Goal: Task Accomplishment & Management: Manage account settings

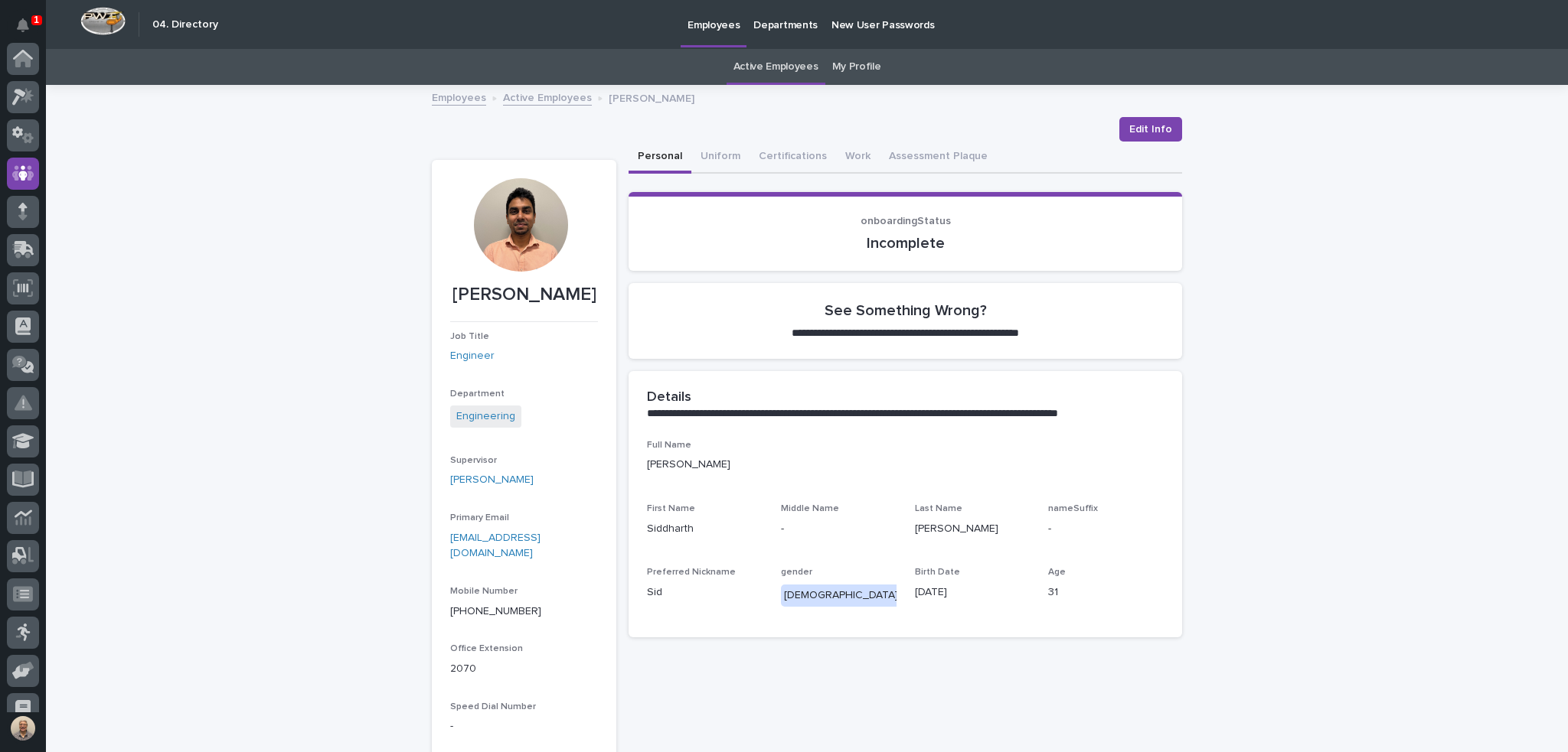
scroll to position [114, 0]
click at [794, 64] on link "Active Employees" at bounding box center [776, 66] width 85 height 36
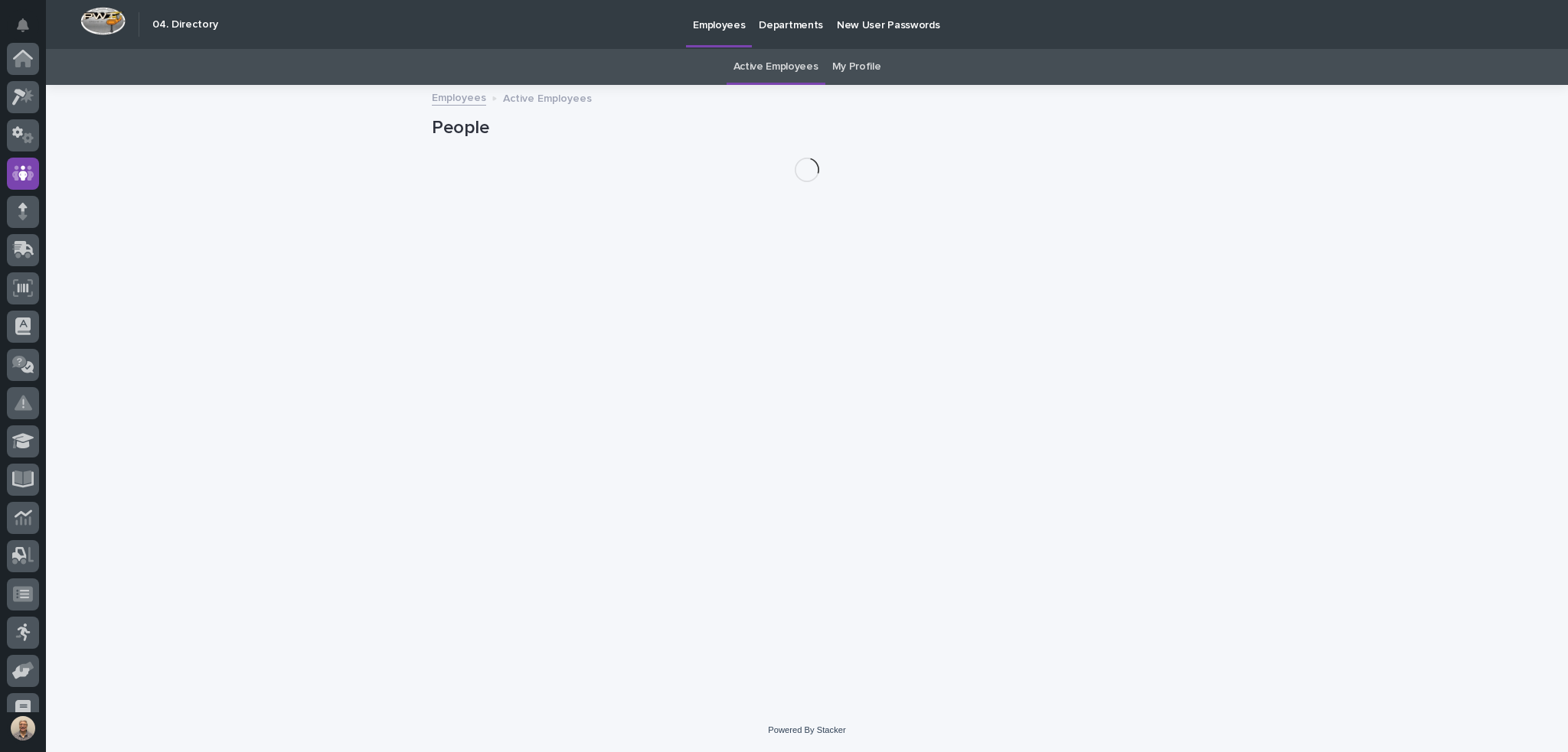
scroll to position [114, 0]
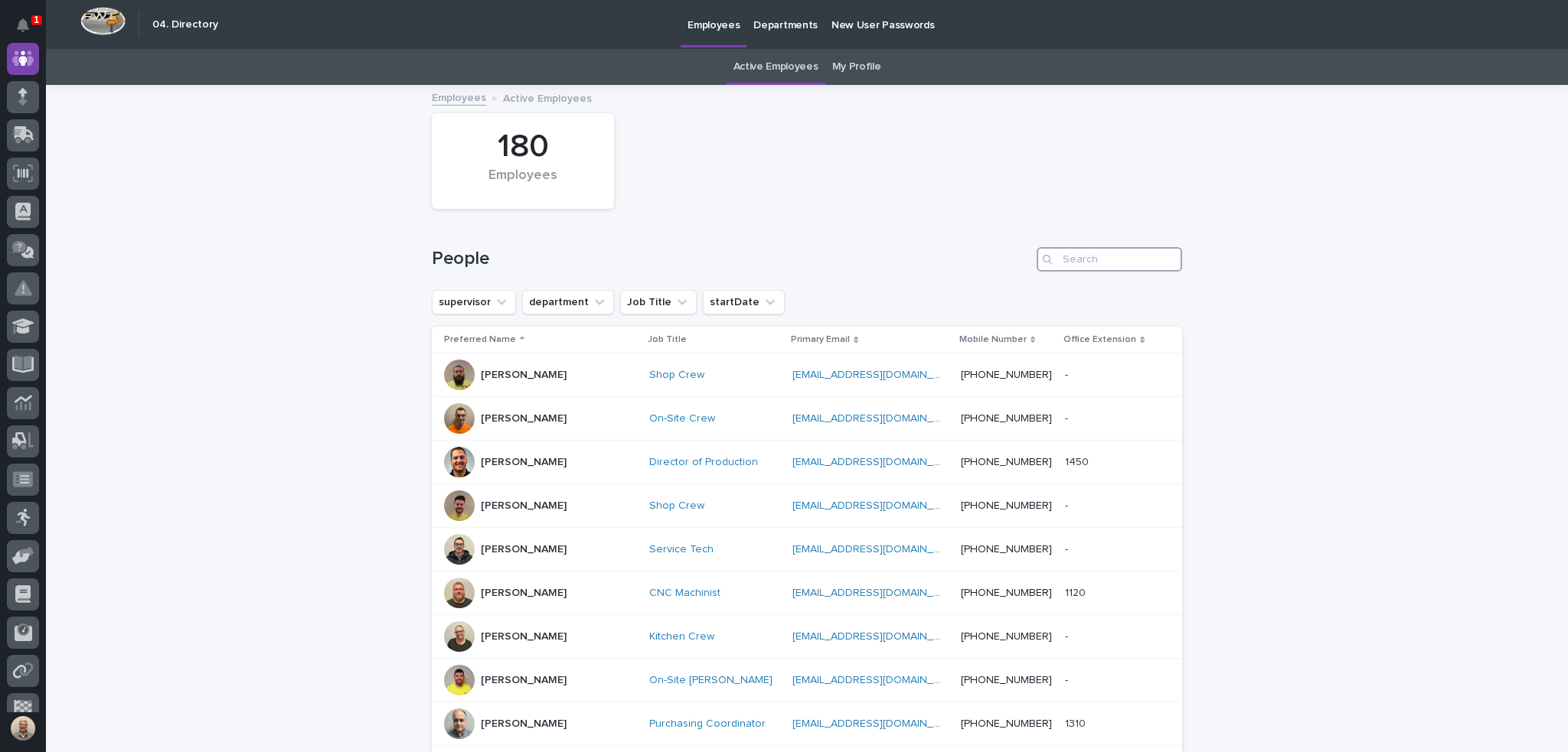
click at [1078, 263] on input "Search" at bounding box center [1109, 259] width 146 height 24
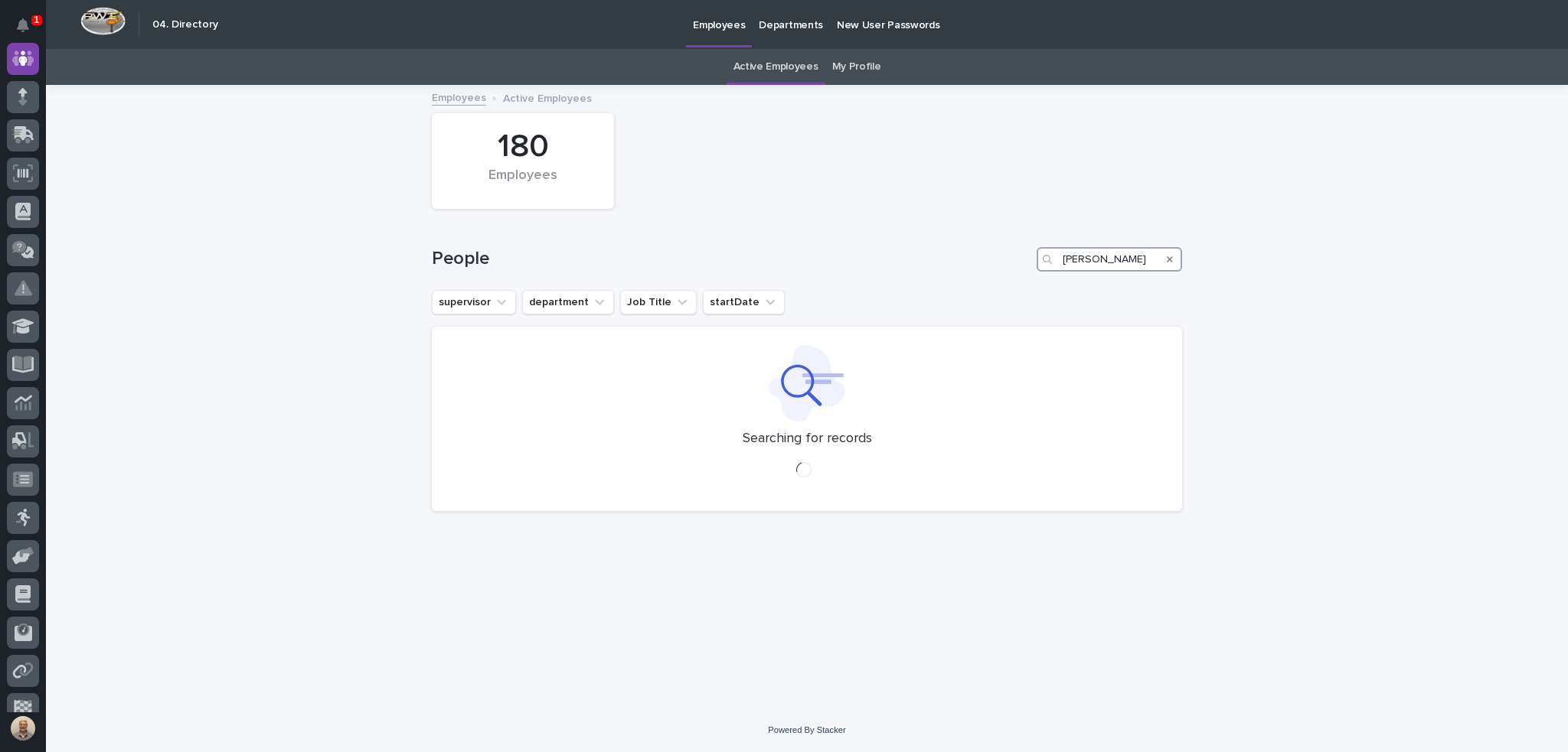
type input "patrick"
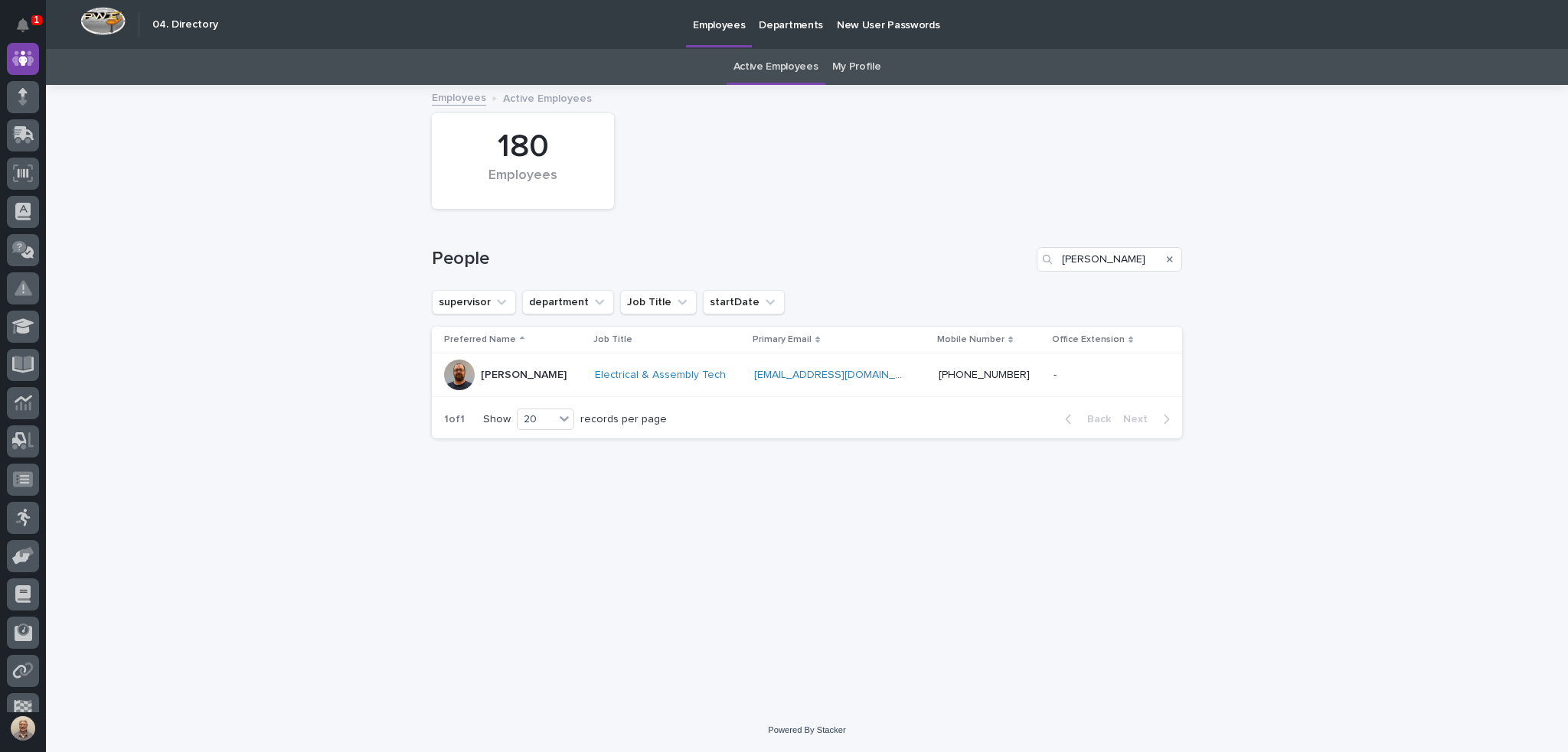
click at [536, 369] on p "[PERSON_NAME]" at bounding box center [523, 375] width 86 height 13
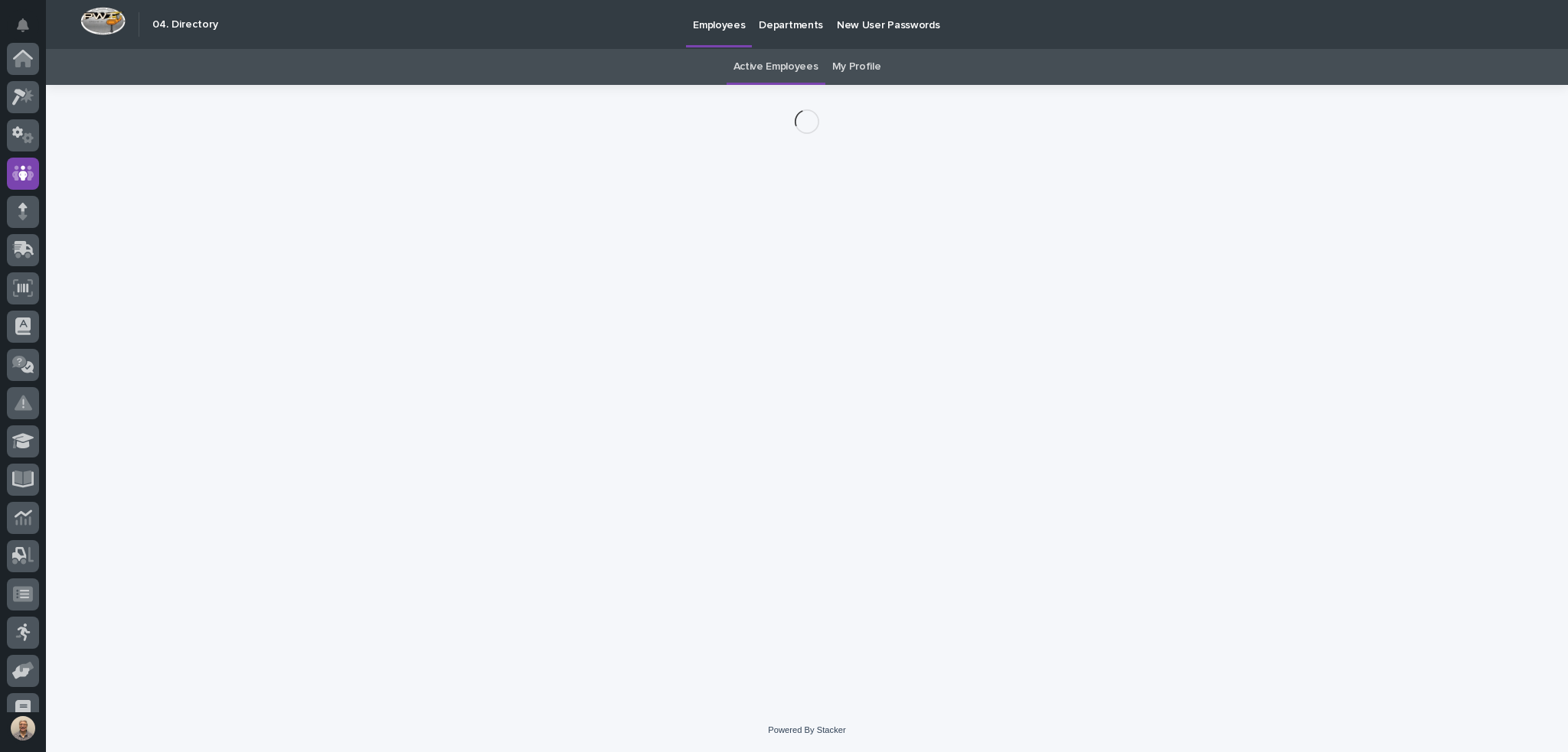
scroll to position [114, 0]
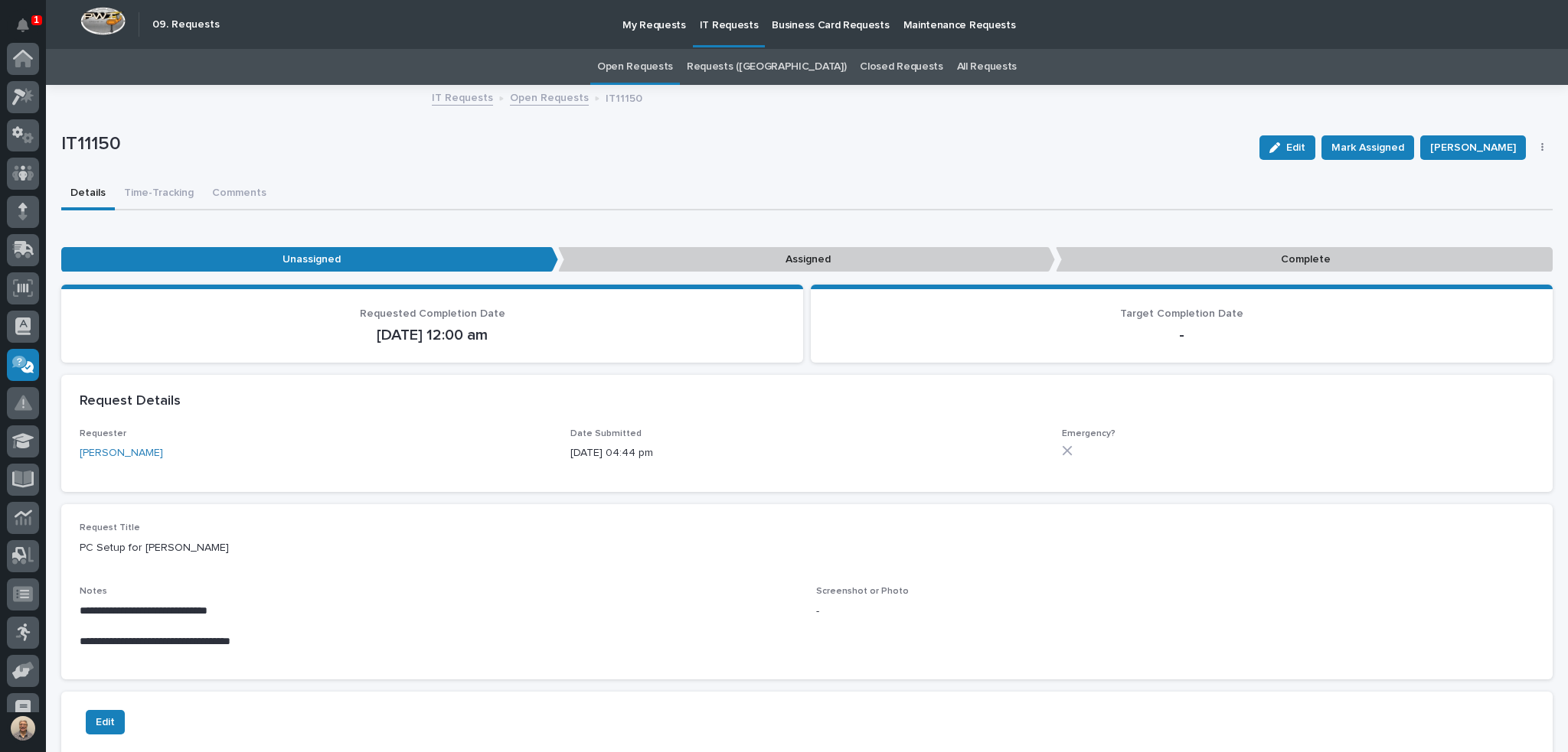
scroll to position [172, 0]
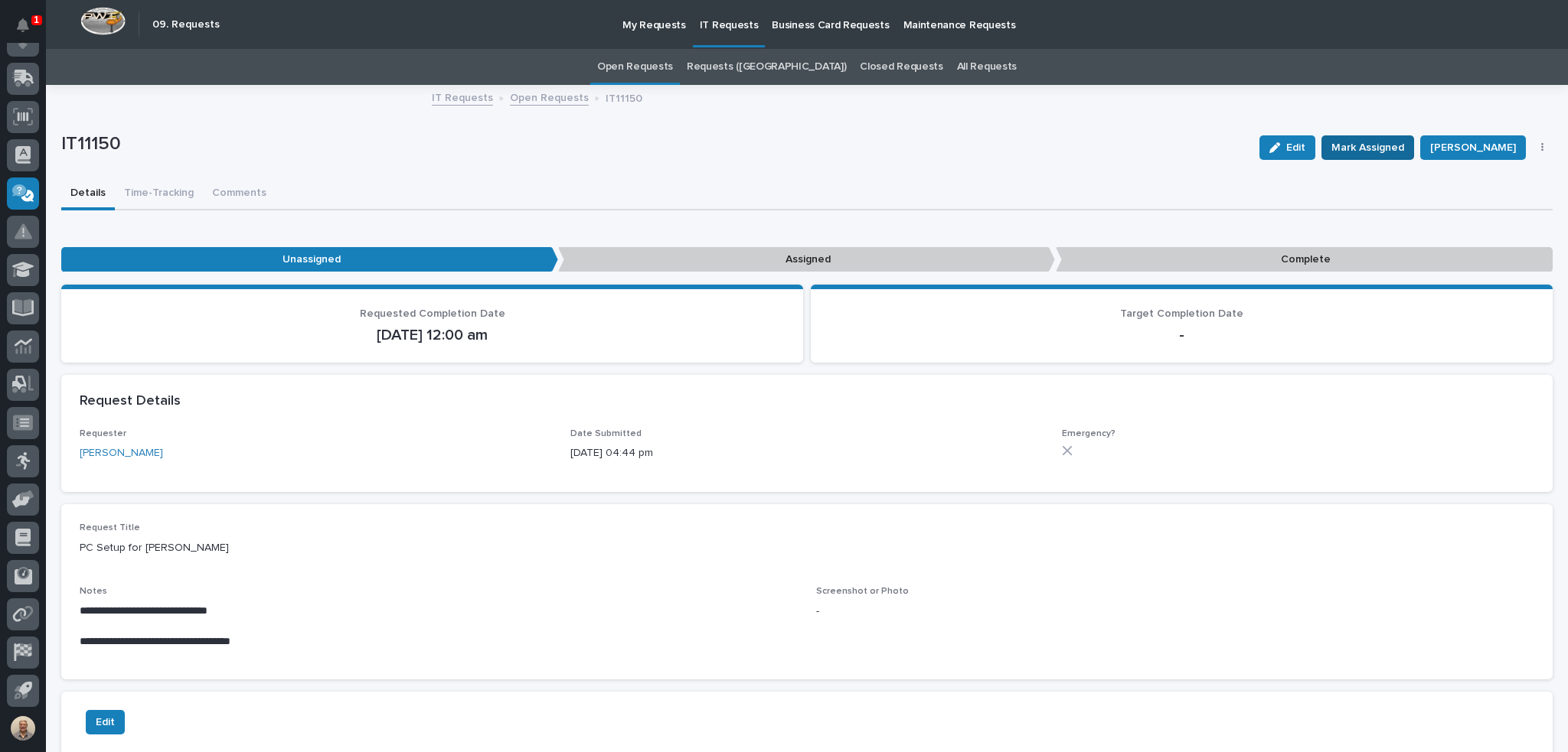
click at [1369, 149] on span "Mark Assigned" at bounding box center [1367, 148] width 72 height 19
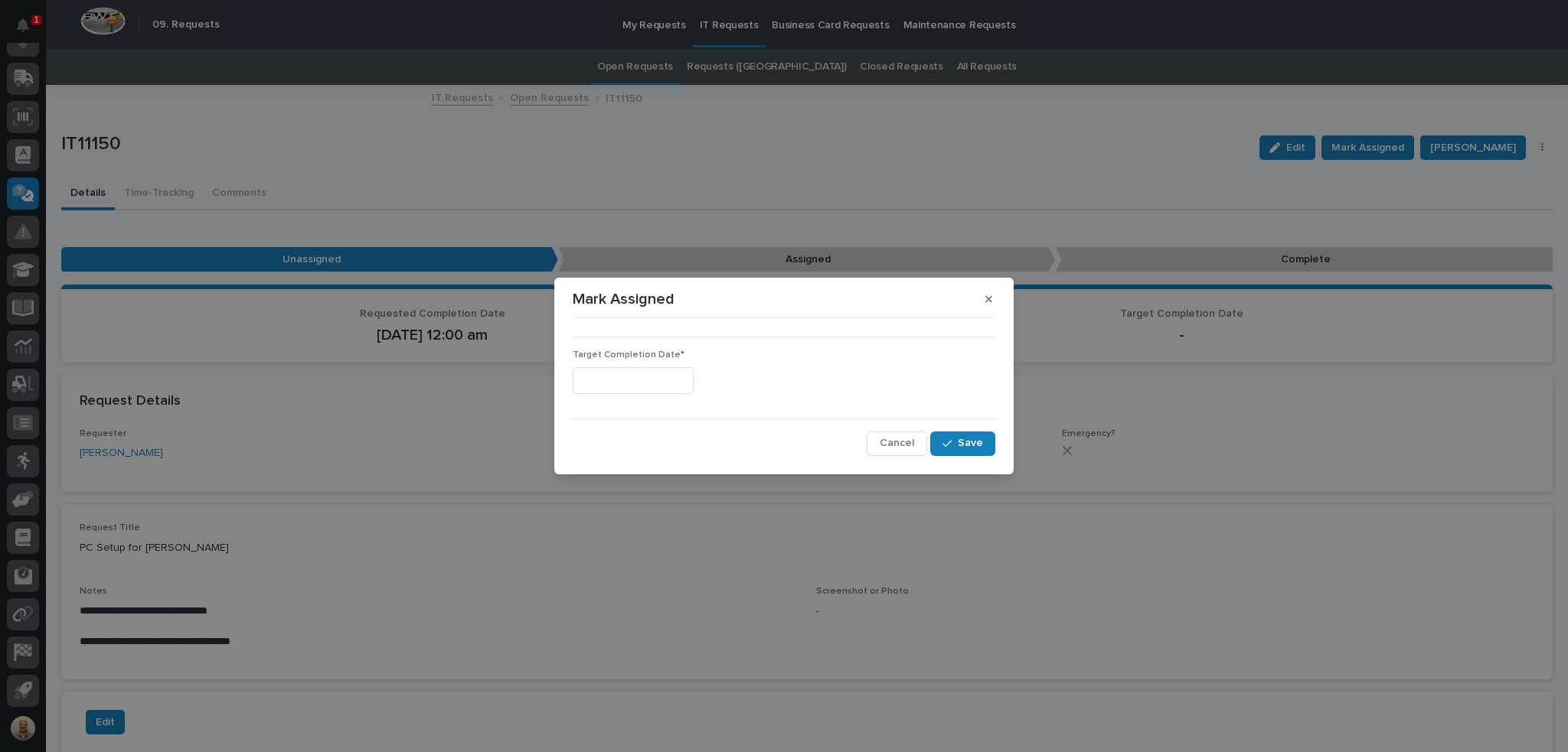
click at [664, 384] on input "text" at bounding box center [633, 381] width 121 height 27
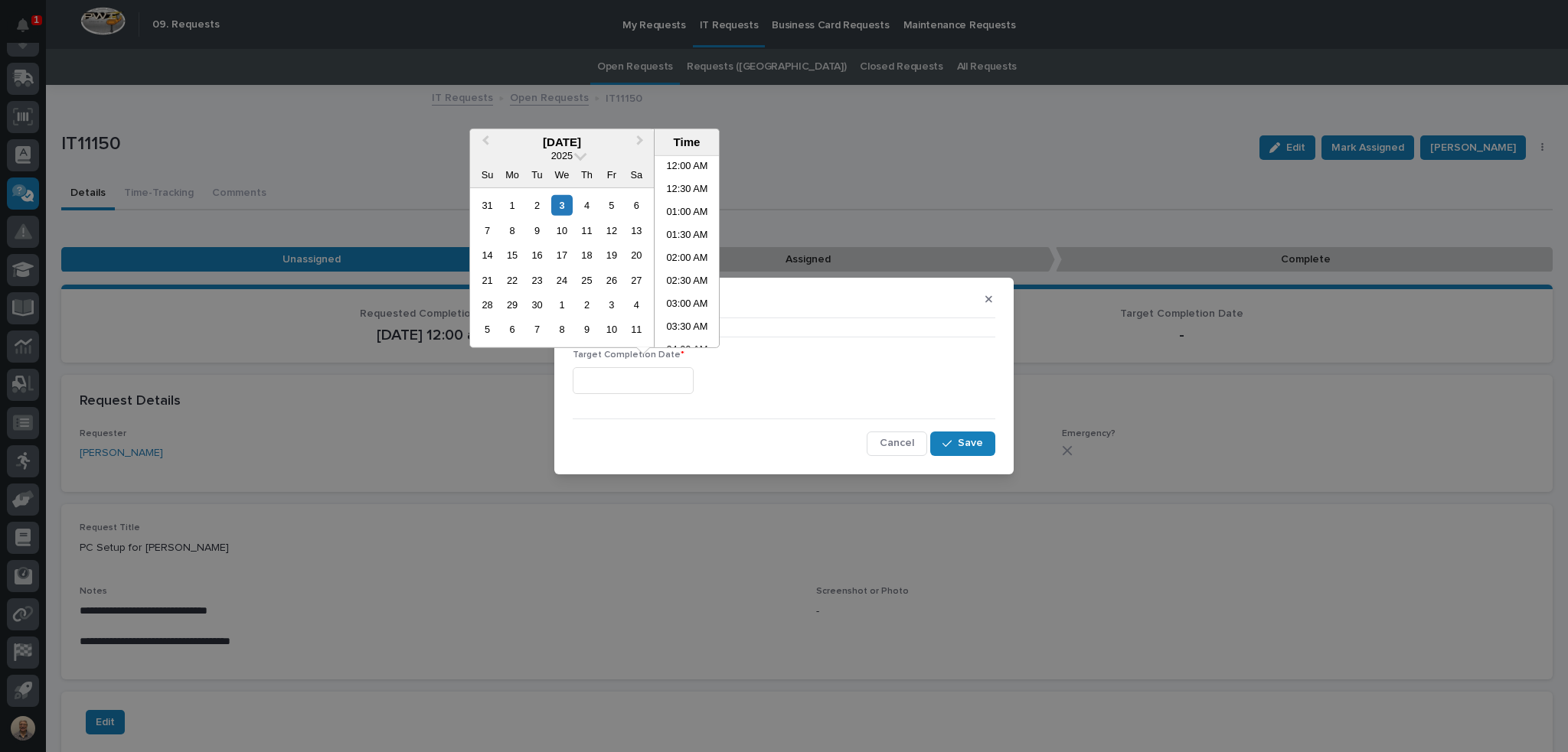
scroll to position [352, 0]
click at [690, 244] on li "09:30 AM" at bounding box center [686, 252] width 65 height 23
type input "**********"
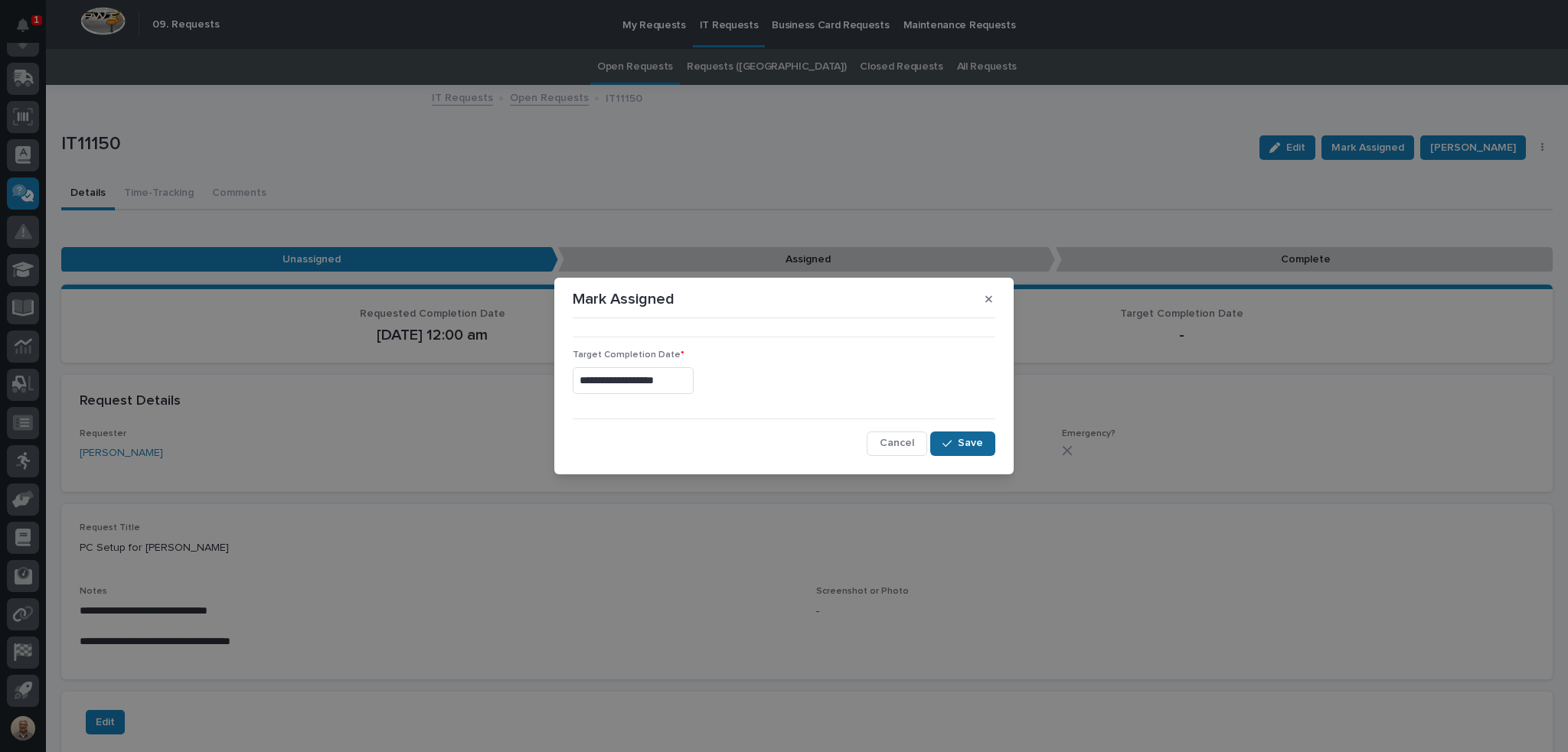
click at [961, 442] on span "Save" at bounding box center [970, 443] width 25 height 13
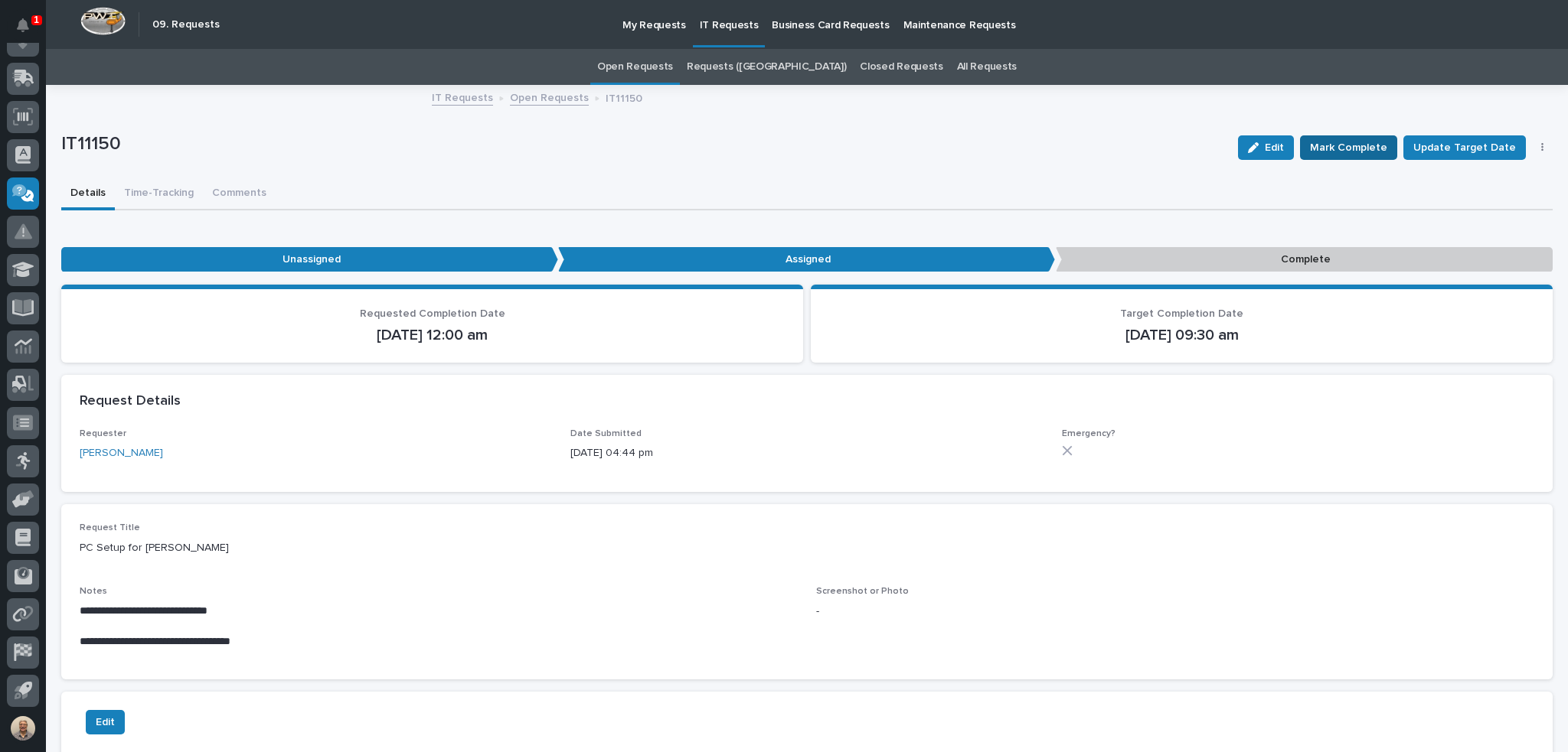
click at [1347, 151] on span "Mark Complete" at bounding box center [1348, 148] width 77 height 19
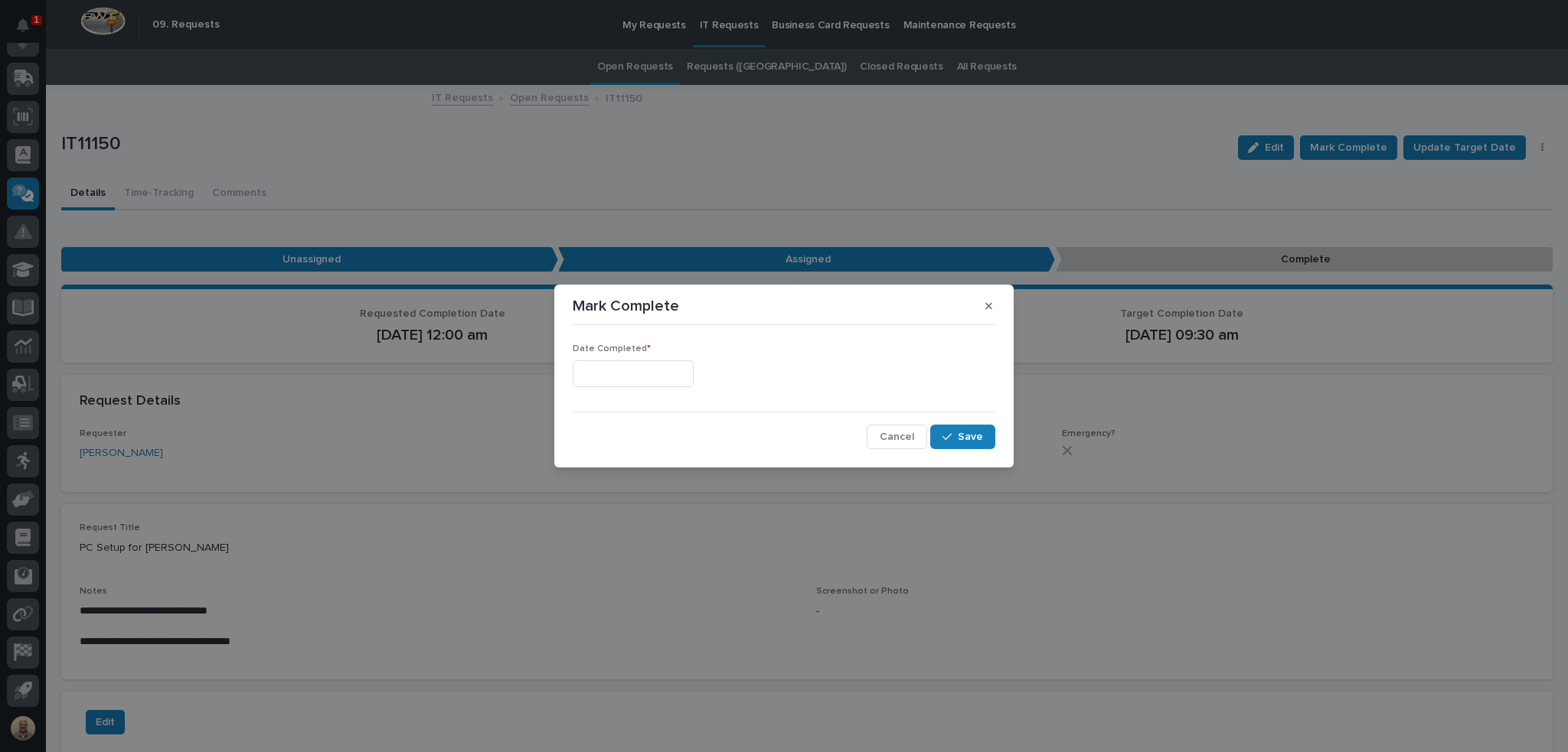
click at [642, 379] on input "text" at bounding box center [633, 374] width 121 height 27
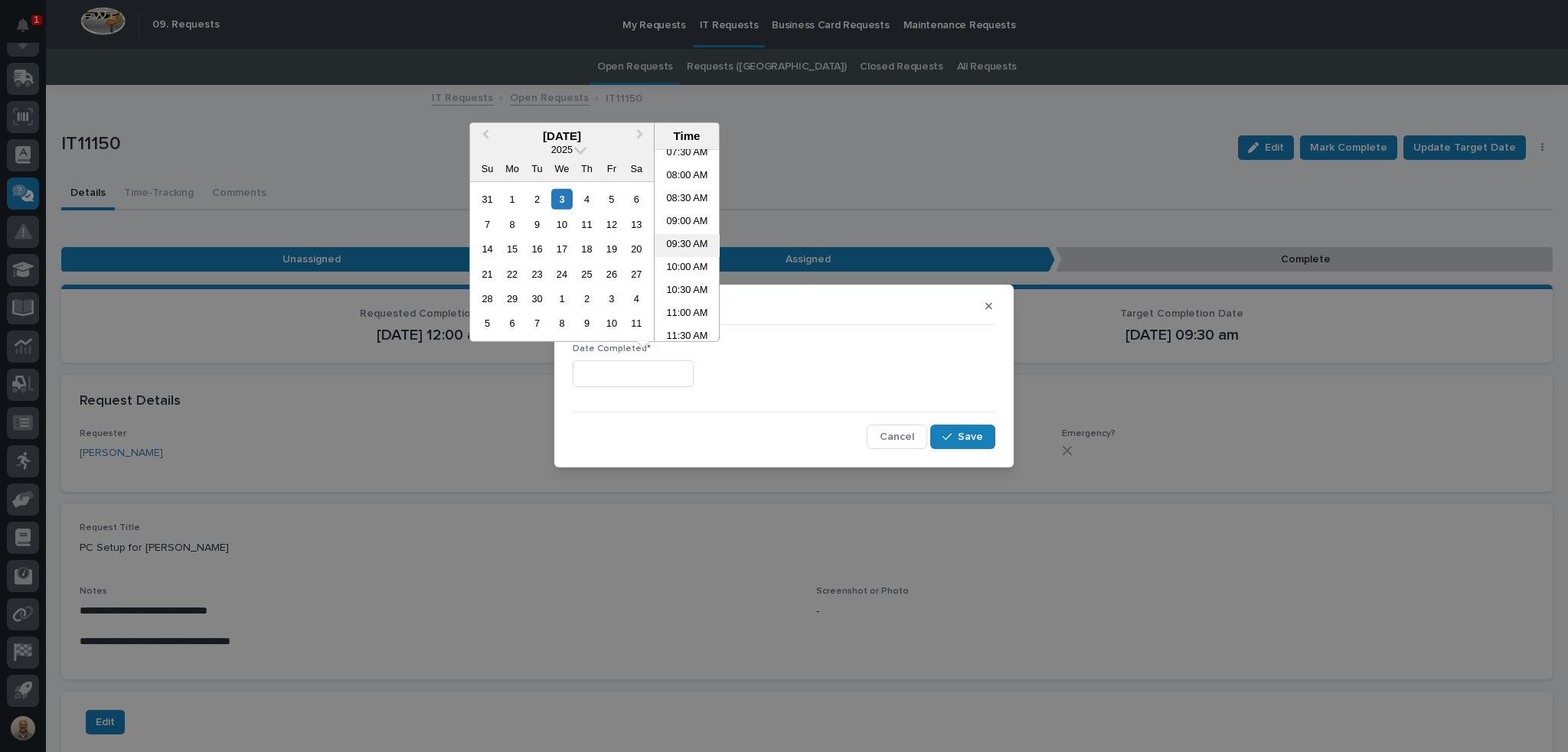
click at [684, 246] on li "09:30 AM" at bounding box center [686, 245] width 65 height 23
type input "**********"
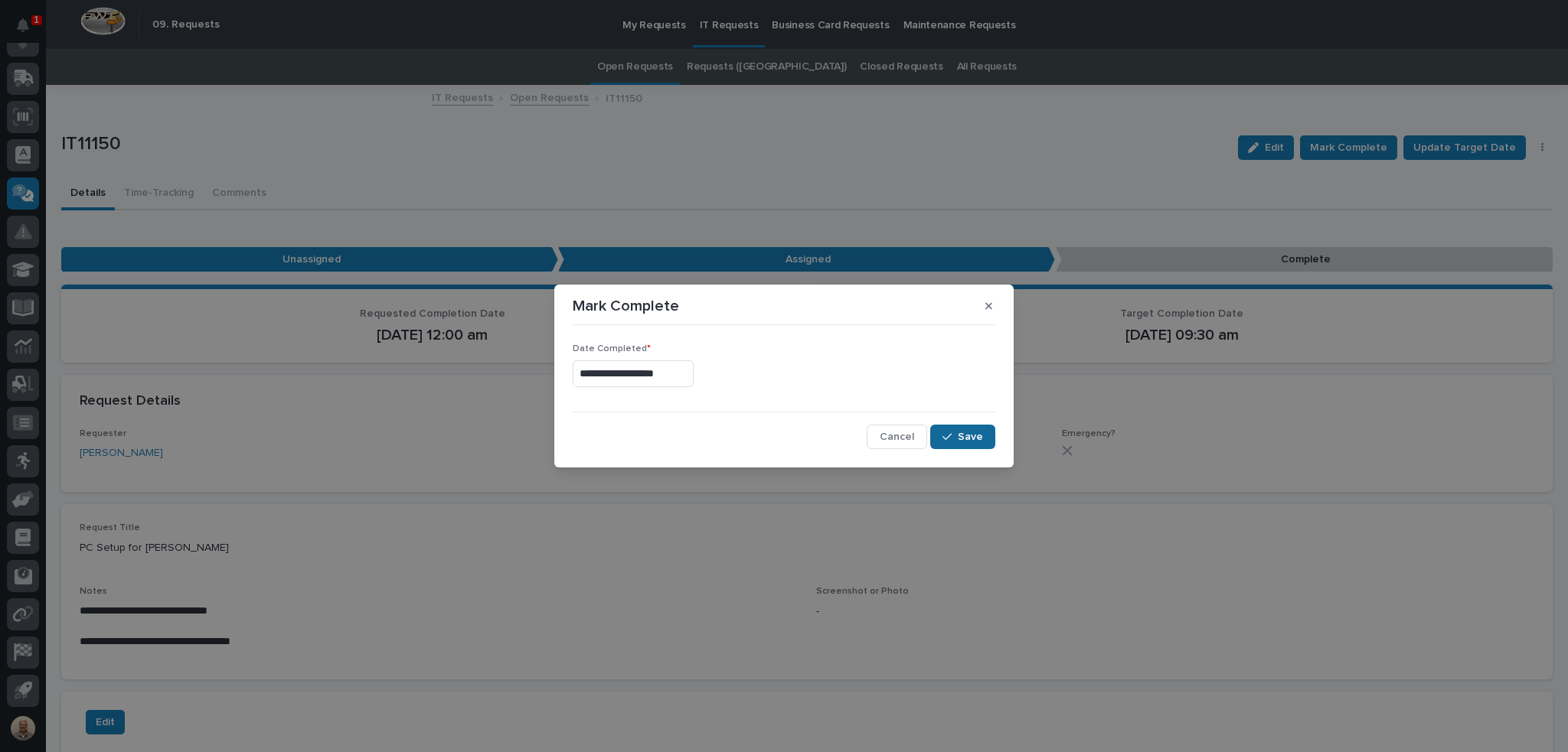
click at [977, 434] on span "Save" at bounding box center [970, 437] width 25 height 13
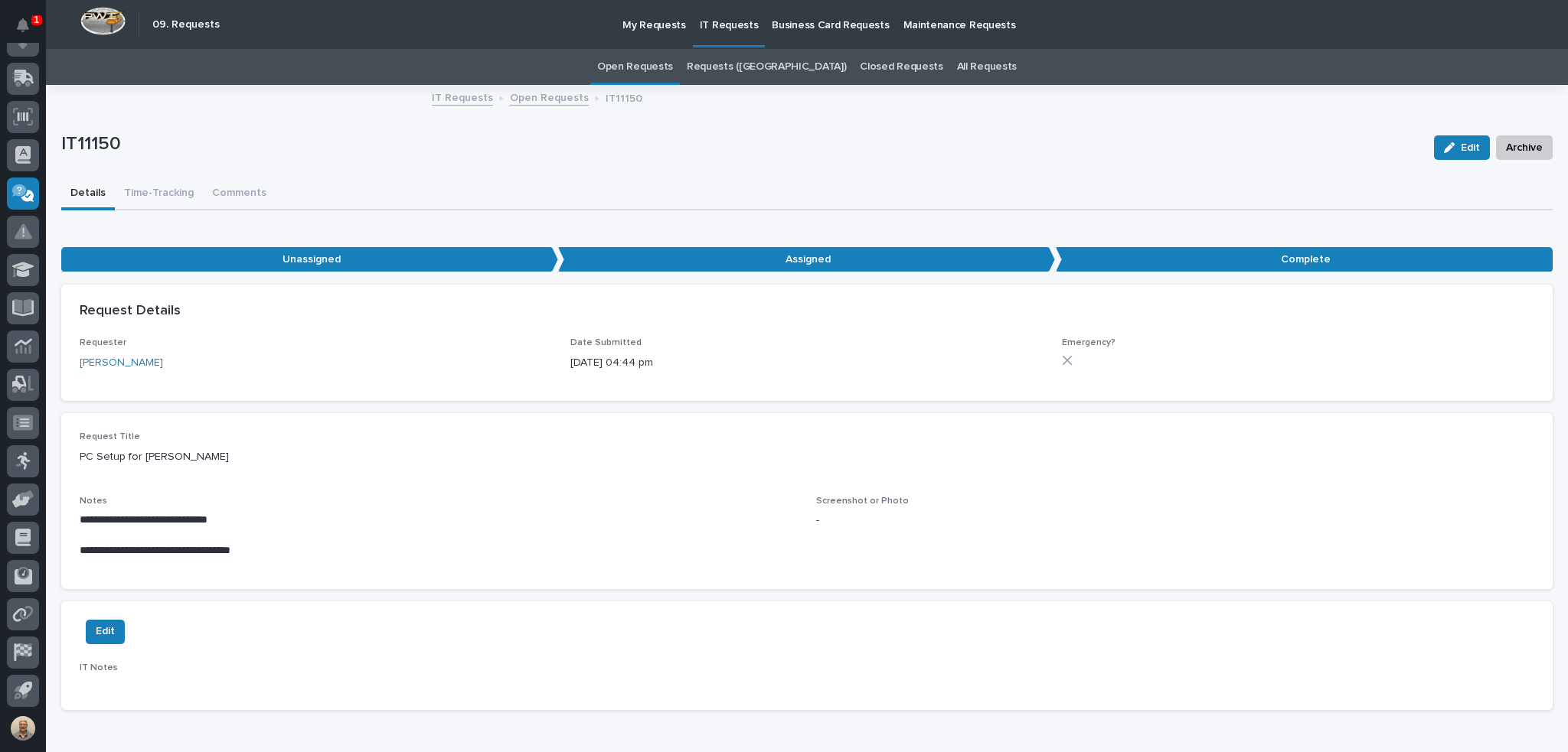
click at [673, 70] on link "Open Requests" at bounding box center [635, 66] width 76 height 36
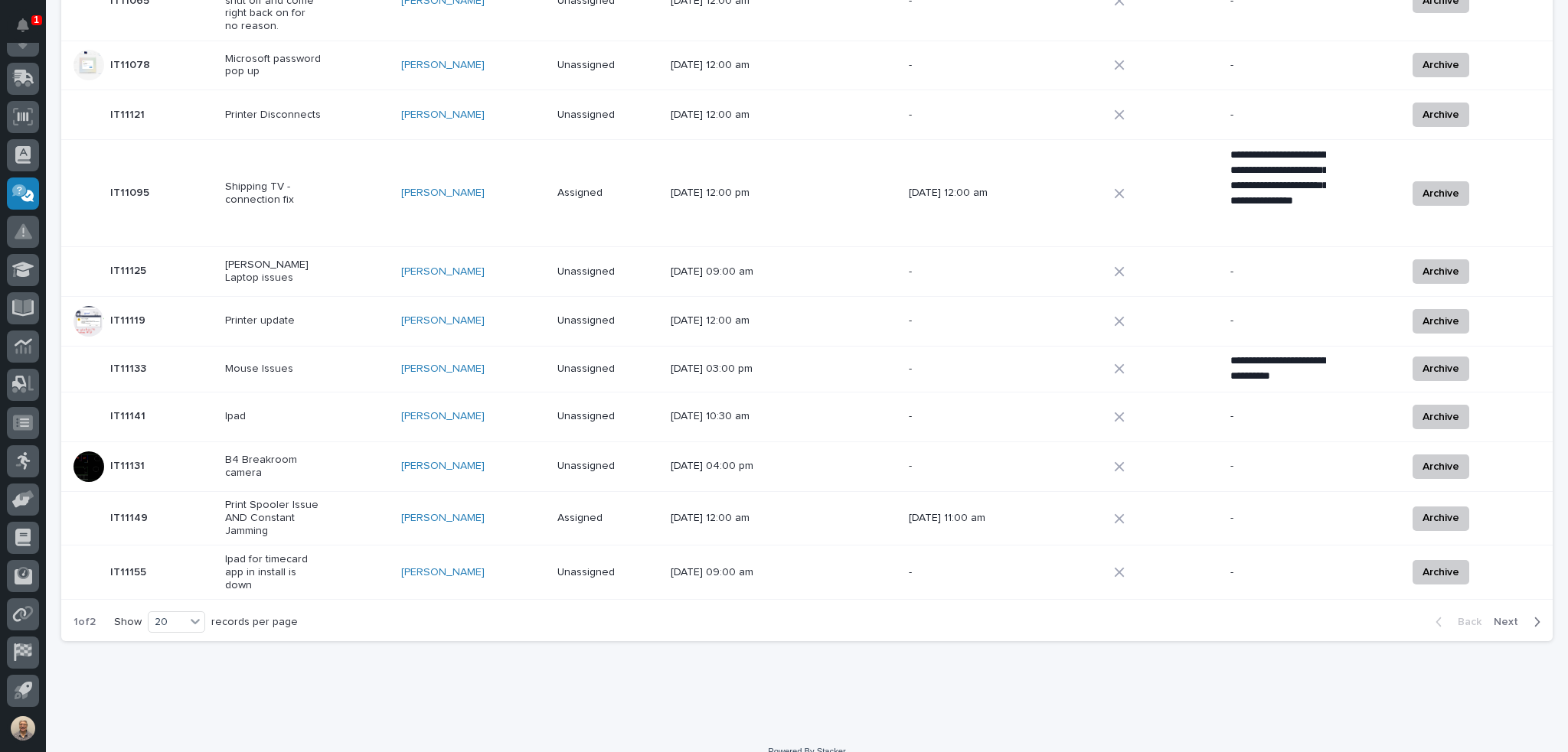
scroll to position [762, 0]
click at [1498, 616] on span "Next" at bounding box center [1510, 622] width 34 height 13
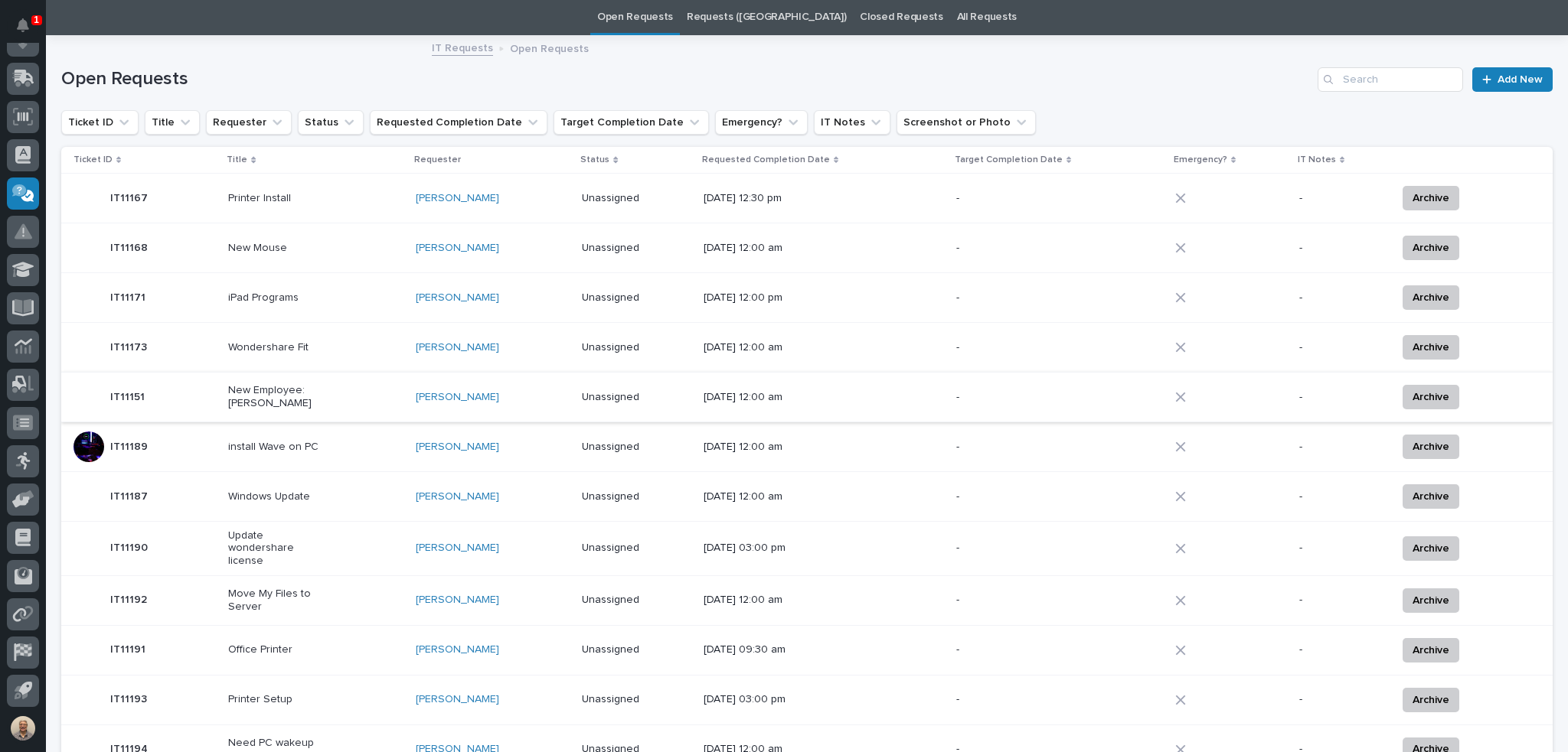
scroll to position [77, 0]
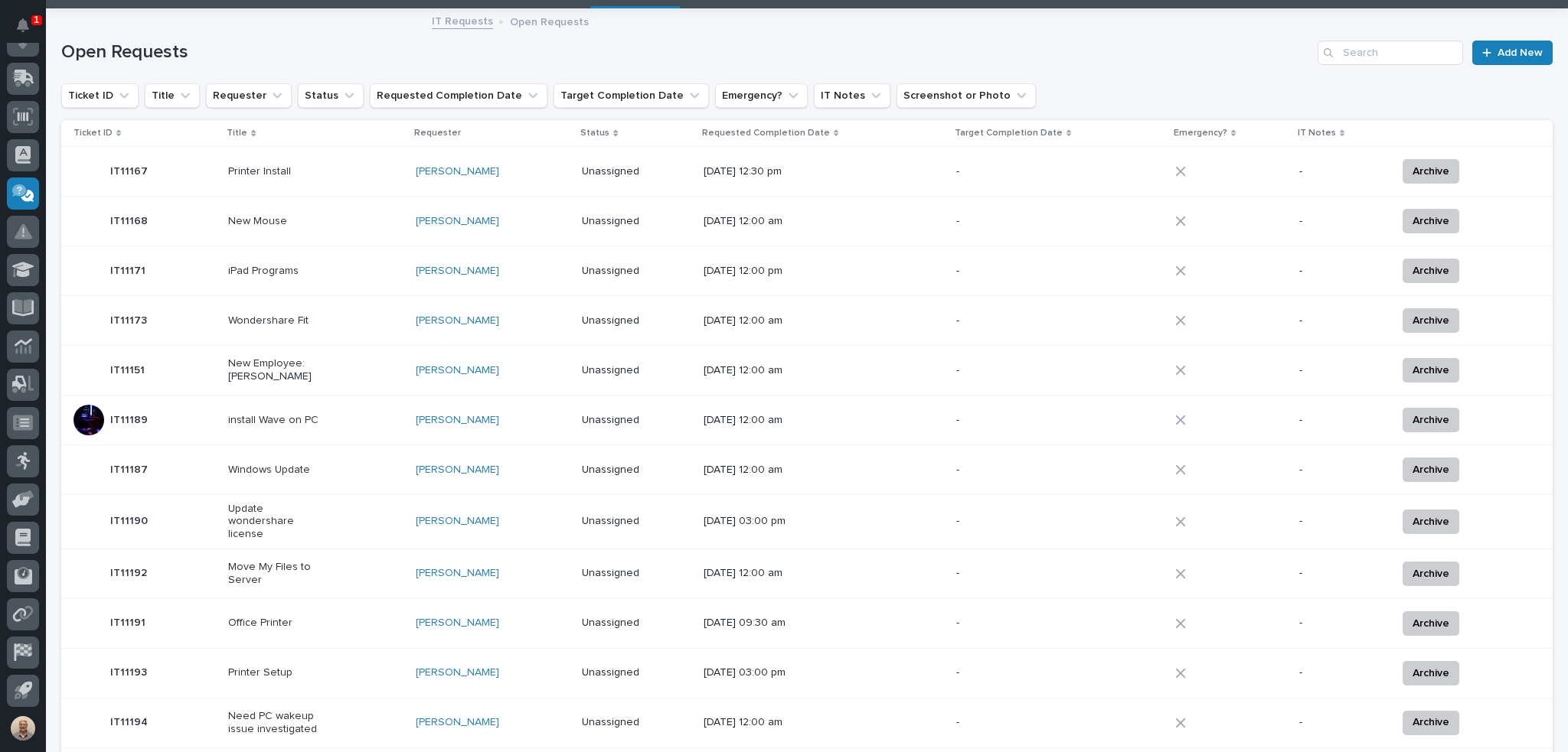
click at [326, 361] on div "New Employee: [PERSON_NAME]" at bounding box center [315, 370] width 175 height 38
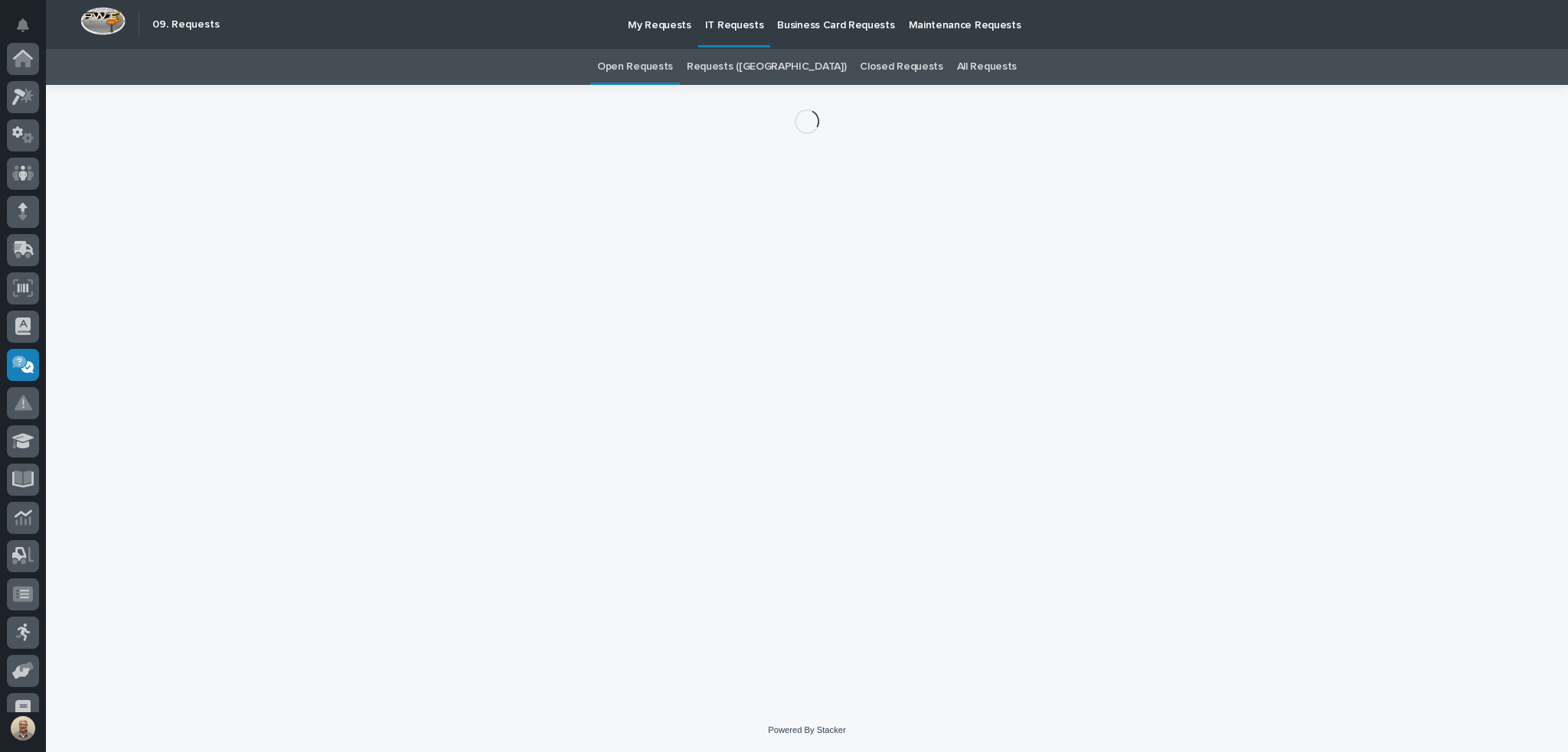
scroll to position [172, 0]
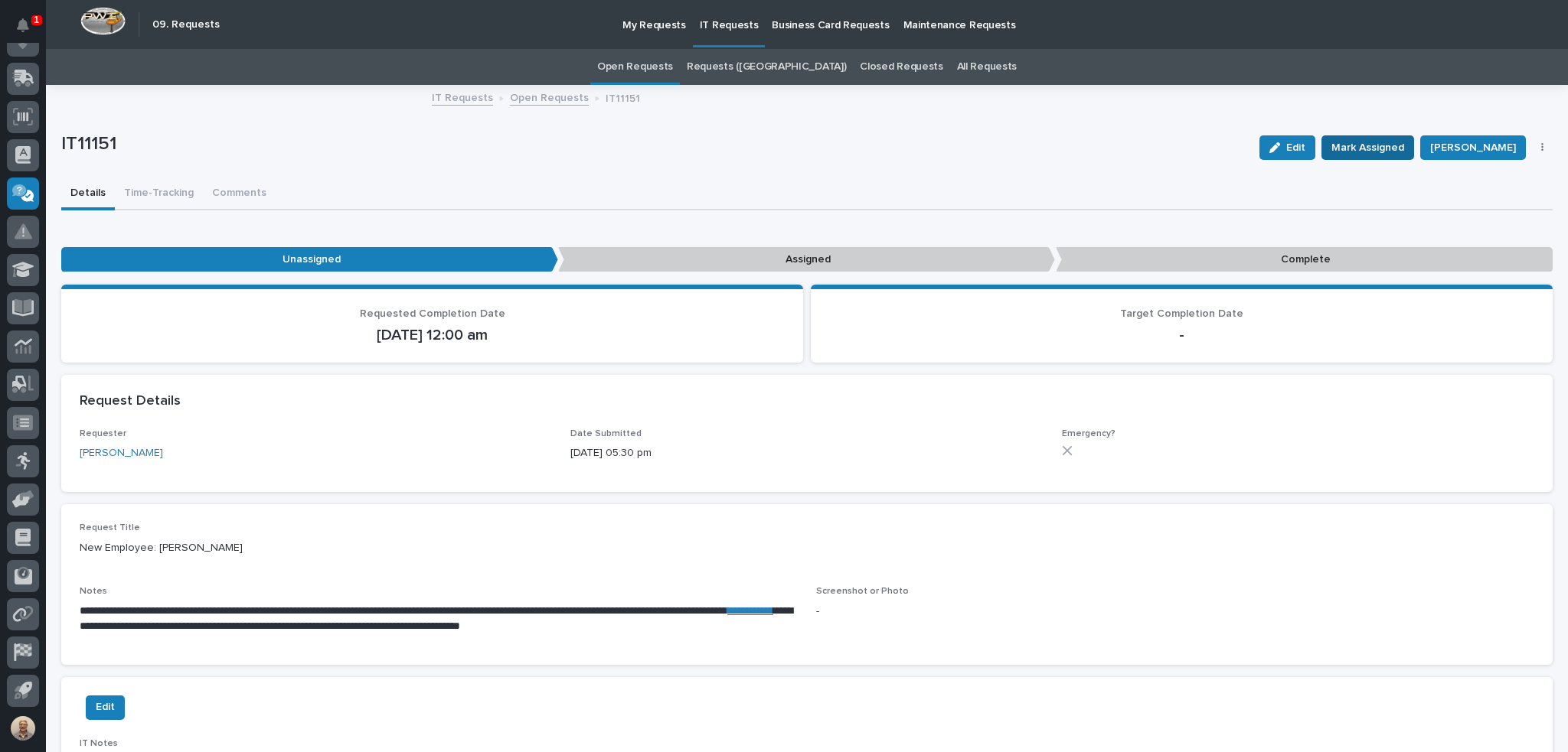
click at [1381, 154] on span "Mark Assigned" at bounding box center [1367, 148] width 72 height 19
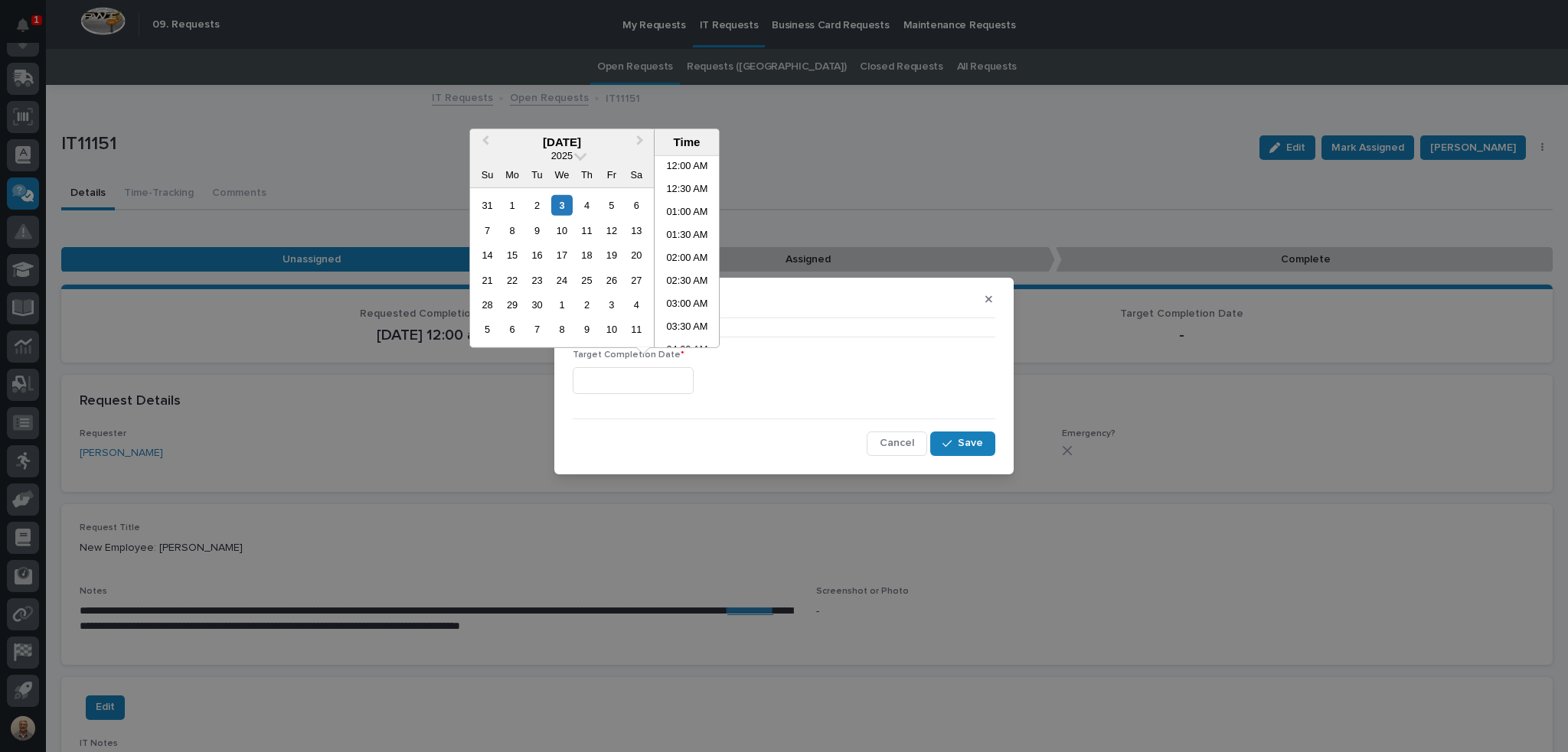
click at [693, 377] on input "text" at bounding box center [633, 381] width 121 height 27
click at [688, 243] on li "09:30 AM" at bounding box center [686, 252] width 65 height 23
type input "**********"
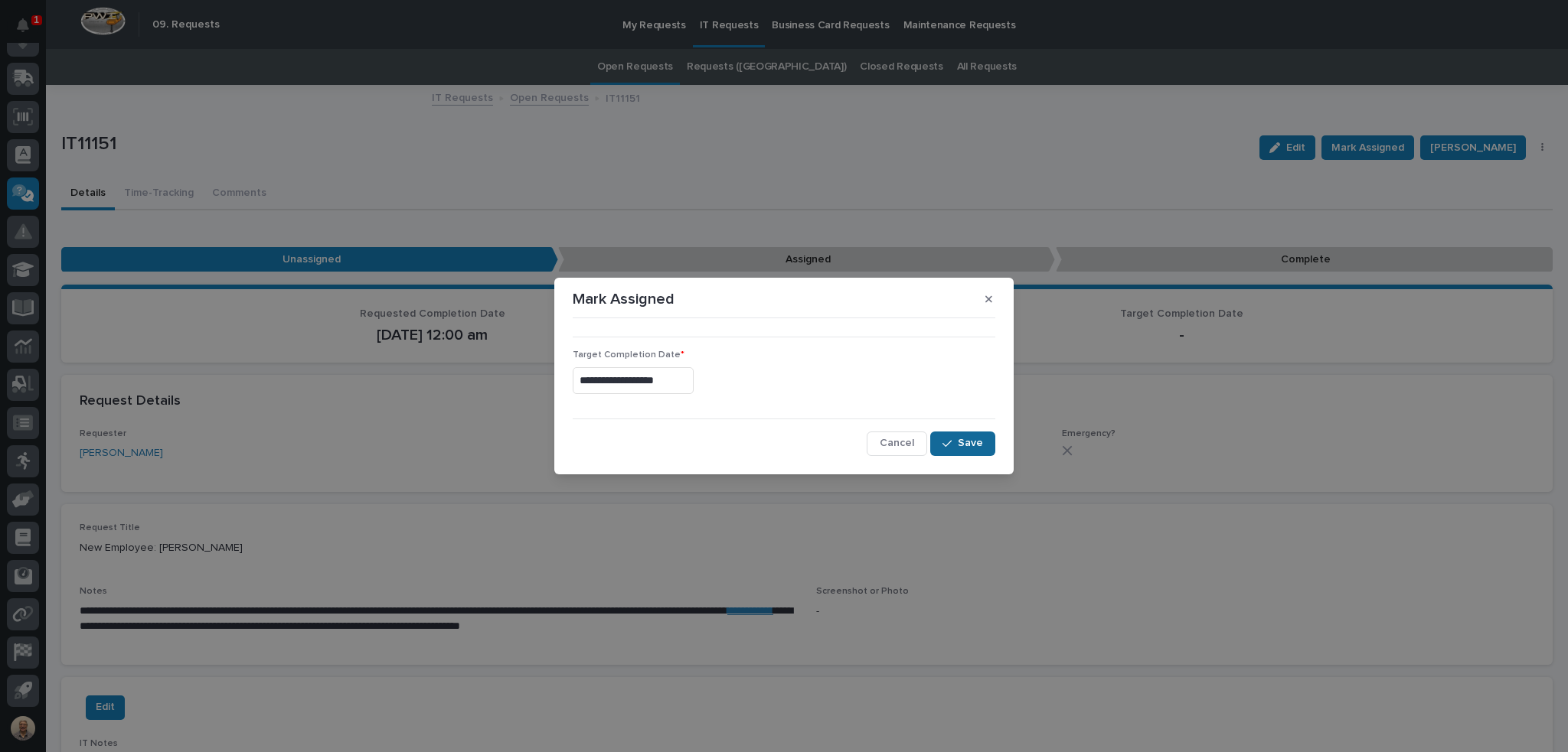
click at [966, 437] on span "Save" at bounding box center [970, 443] width 25 height 13
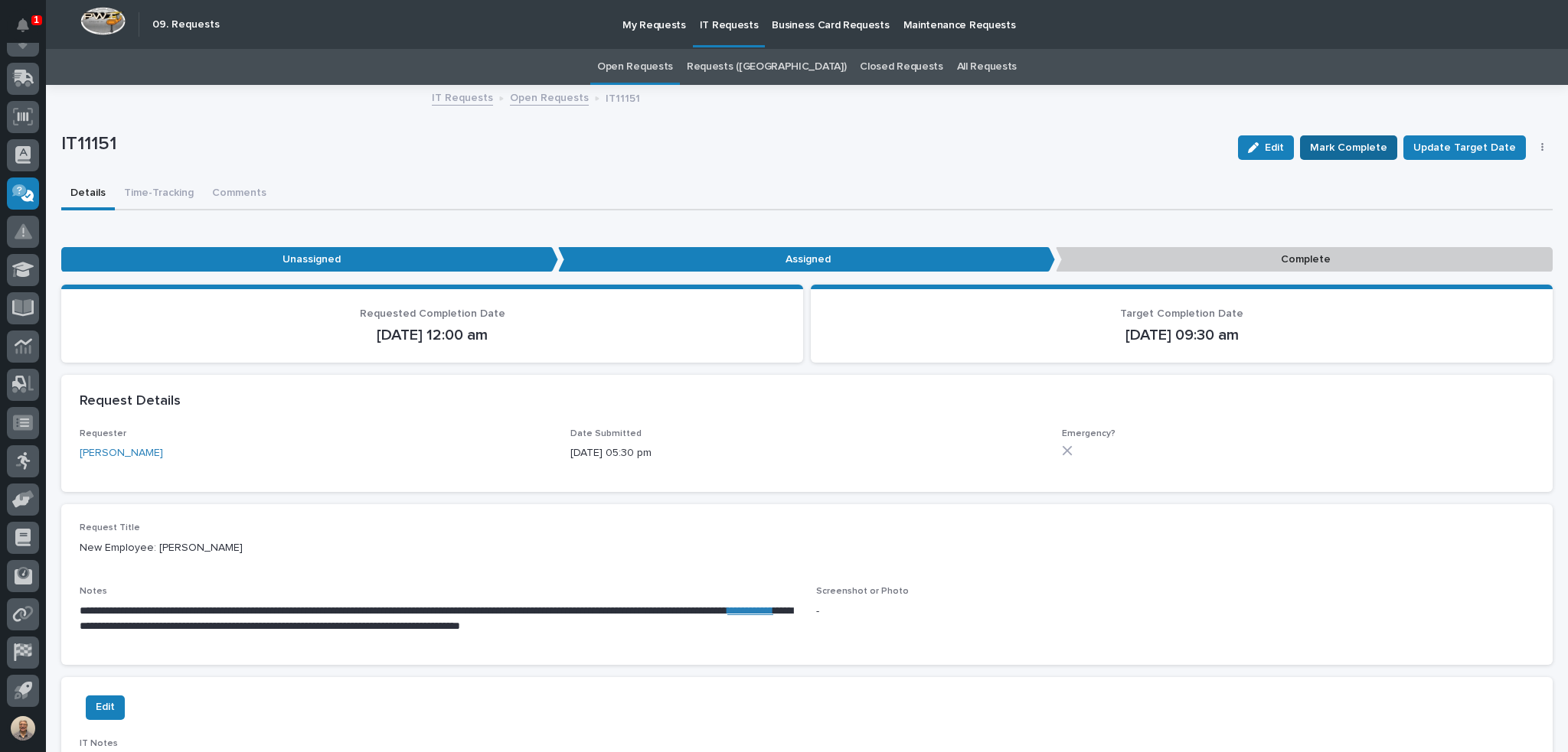
click at [1366, 142] on span "Mark Complete" at bounding box center [1348, 148] width 77 height 19
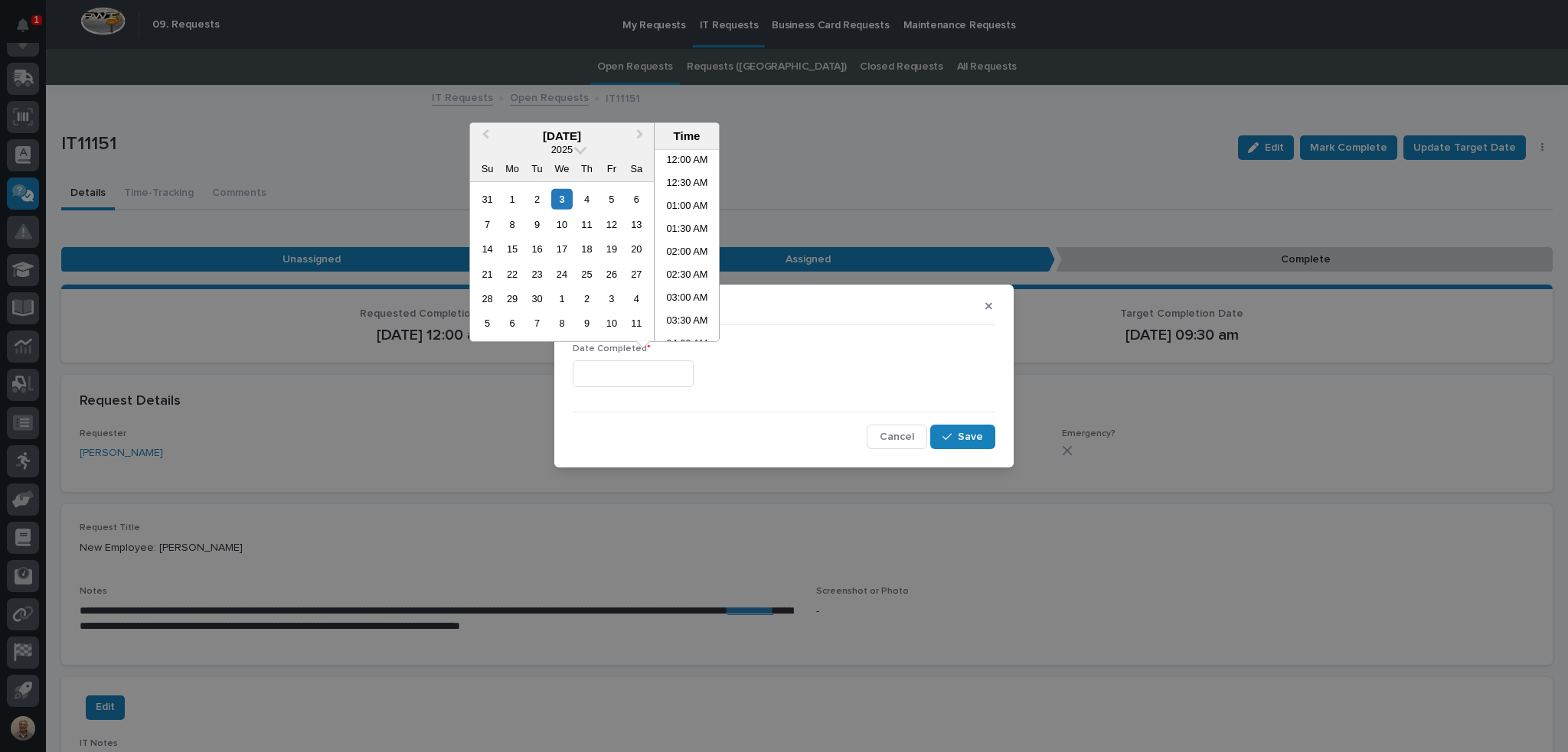
click at [687, 371] on input "text" at bounding box center [633, 374] width 121 height 27
click at [681, 241] on li "09:30 AM" at bounding box center [686, 245] width 65 height 23
type input "**********"
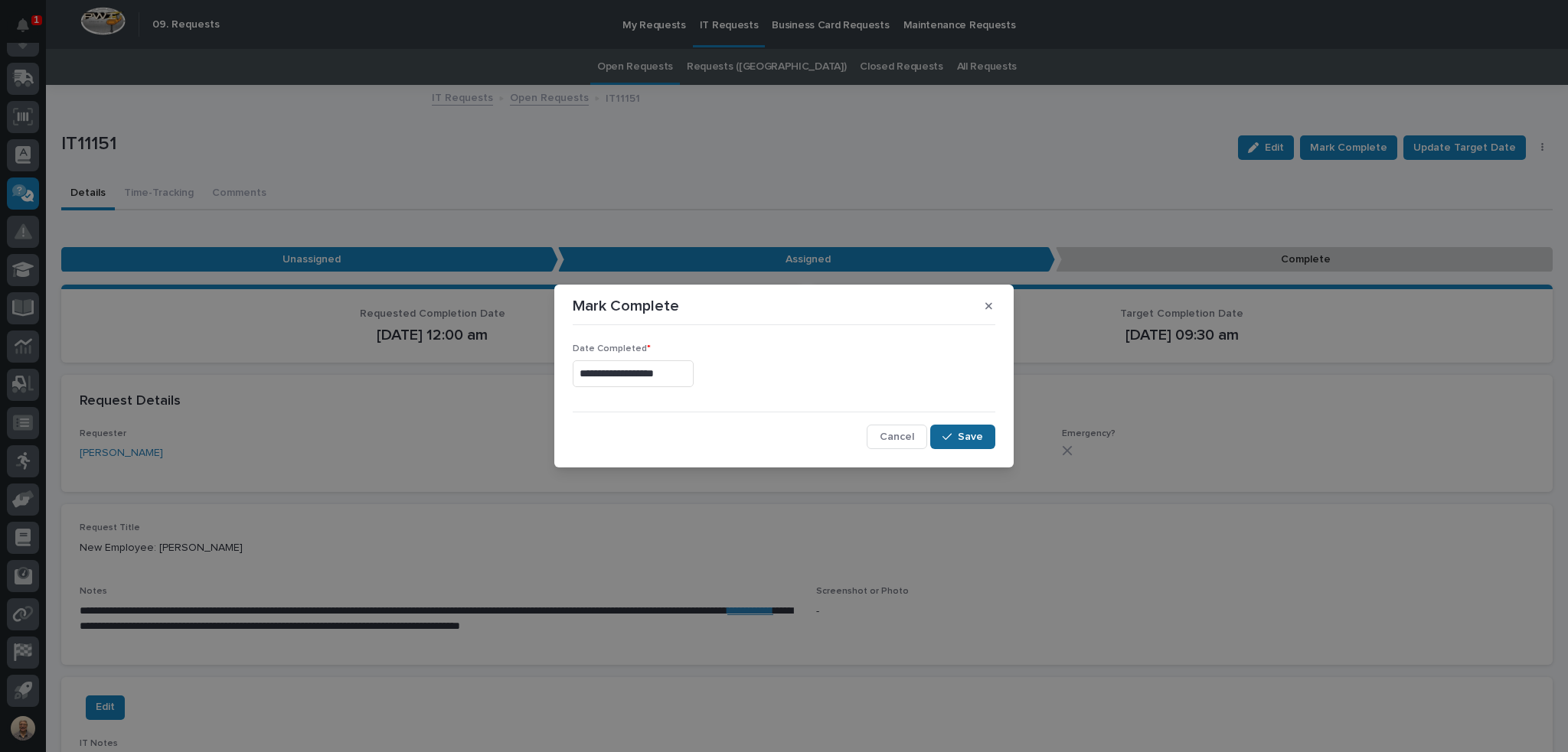
click at [973, 431] on span "Save" at bounding box center [970, 437] width 25 height 13
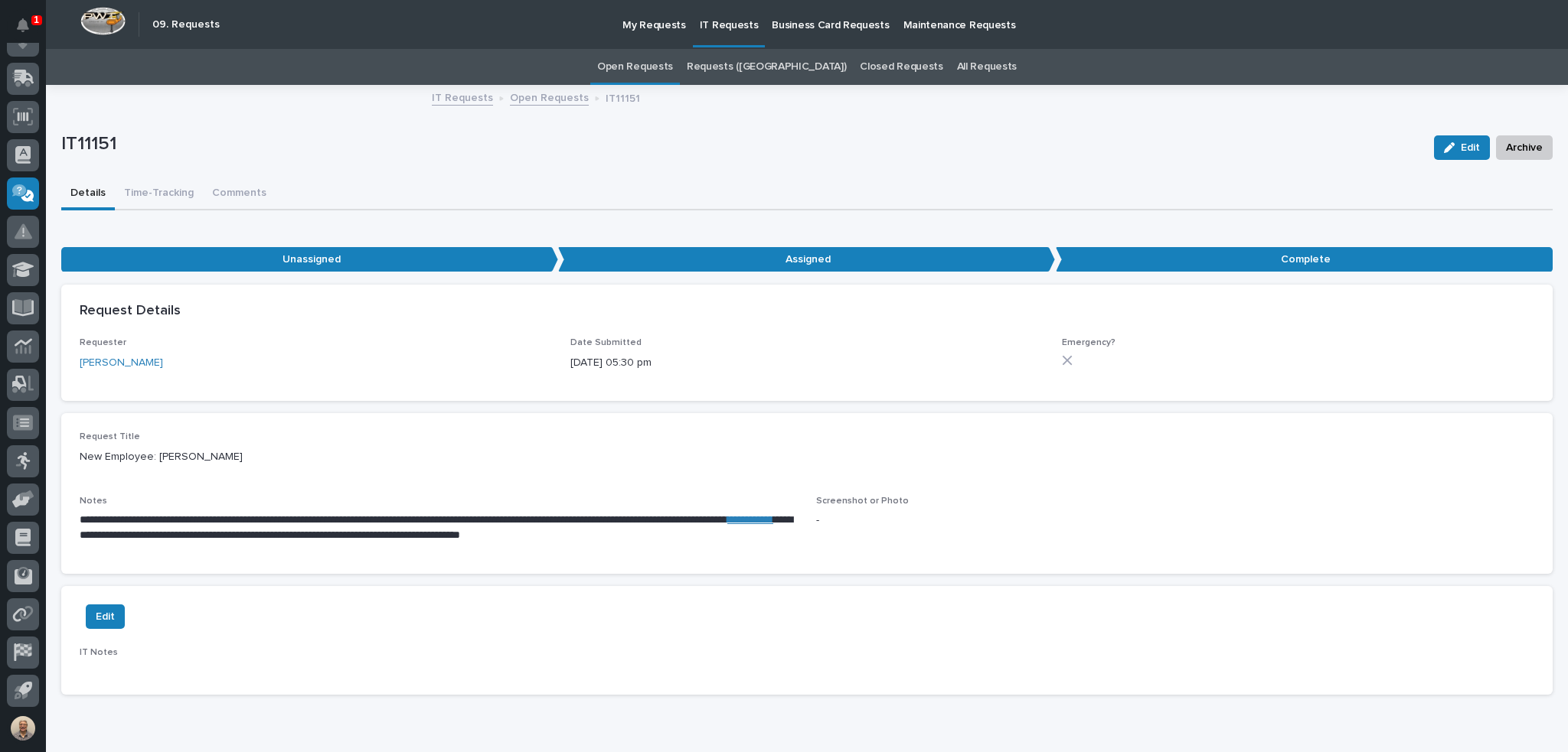
click at [673, 66] on link "Open Requests" at bounding box center [635, 66] width 76 height 36
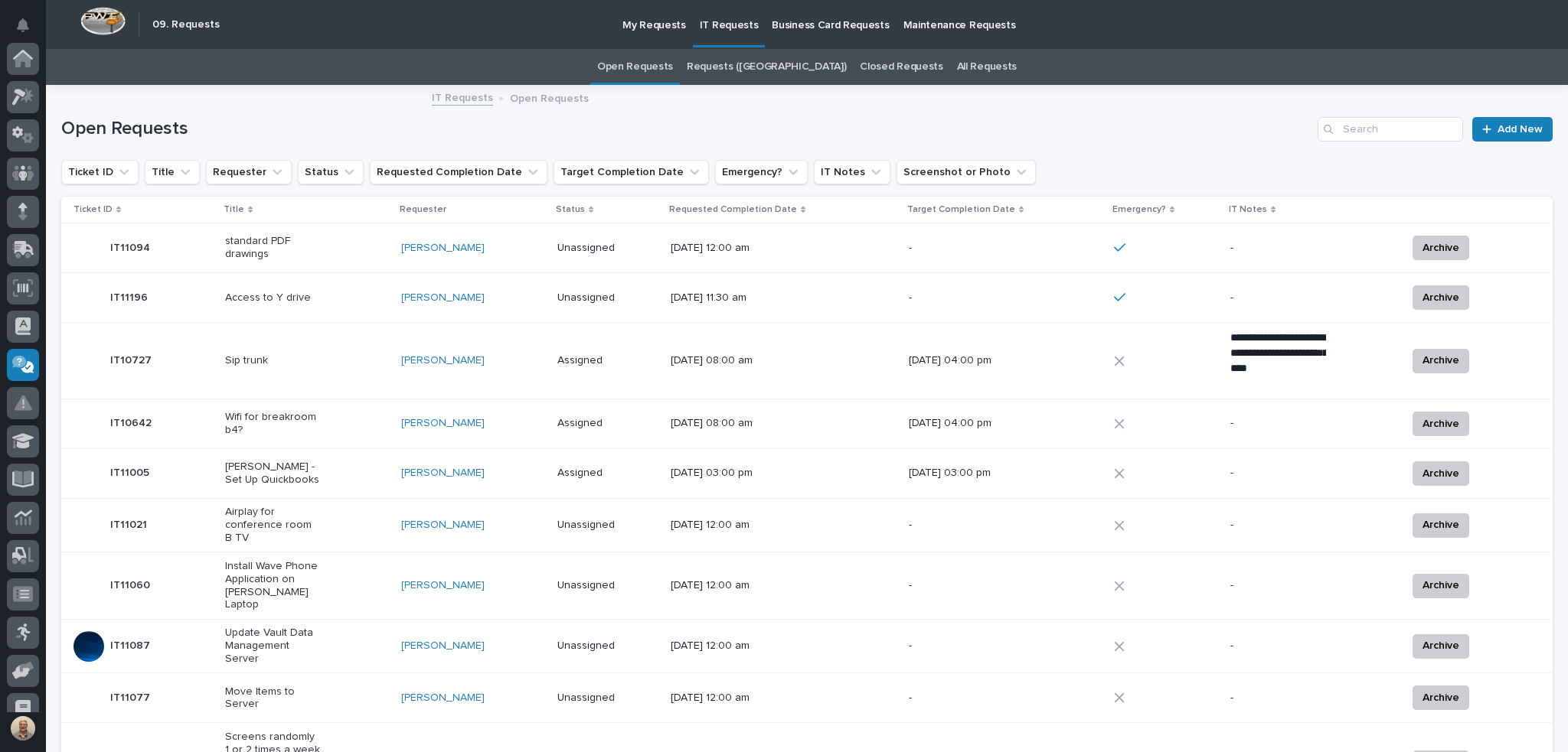
scroll to position [172, 0]
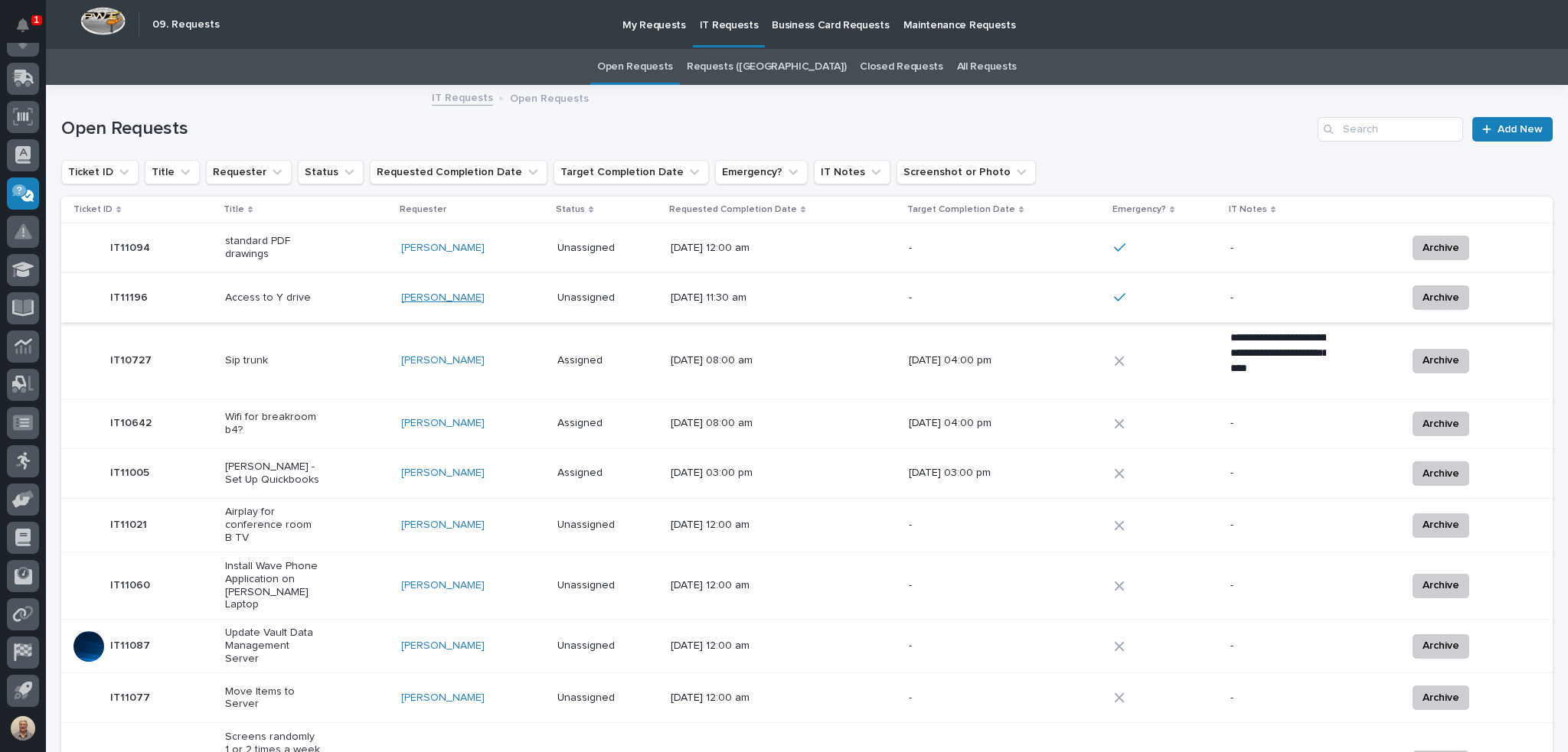
click at [437, 299] on link "[PERSON_NAME]" at bounding box center [442, 298] width 83 height 13
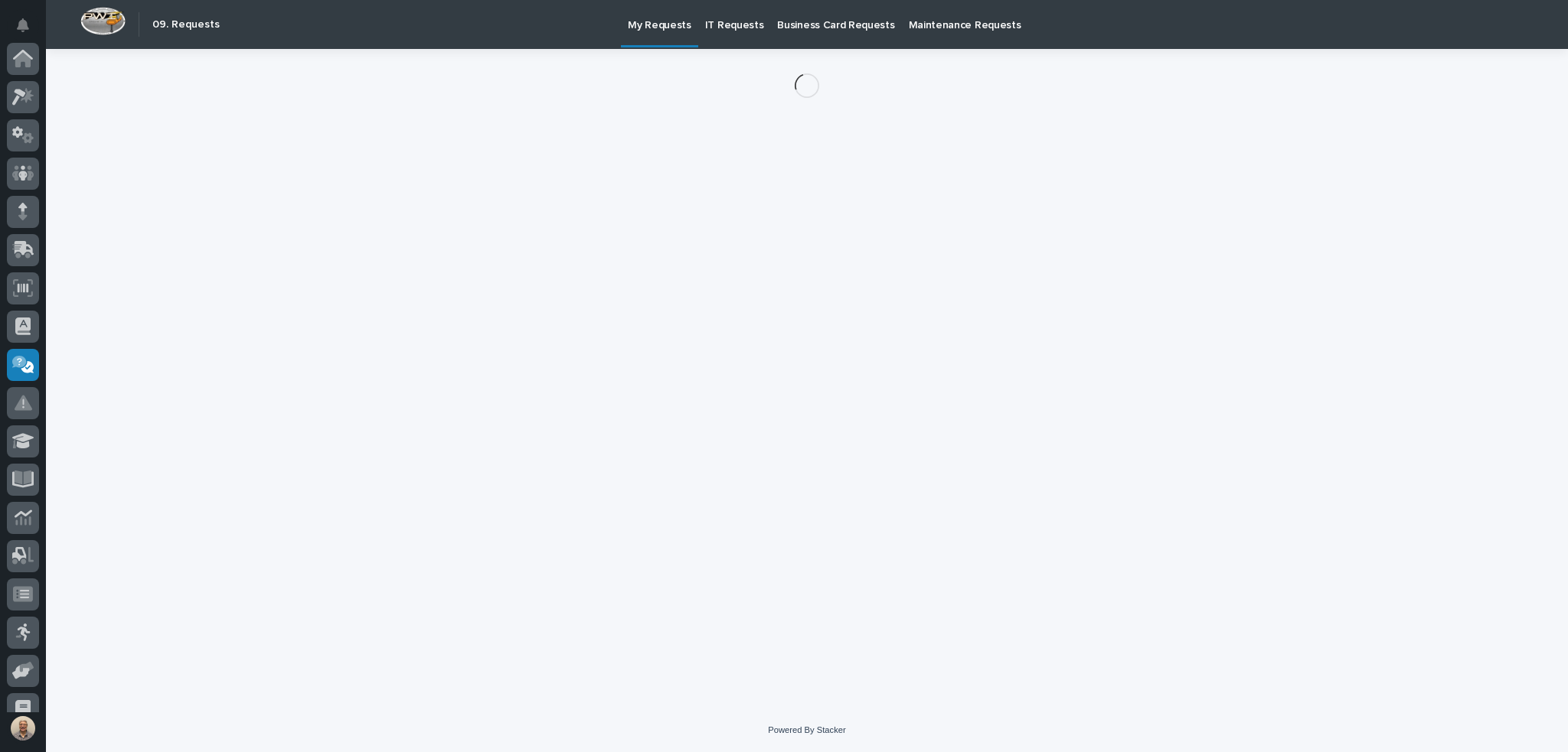
scroll to position [172, 0]
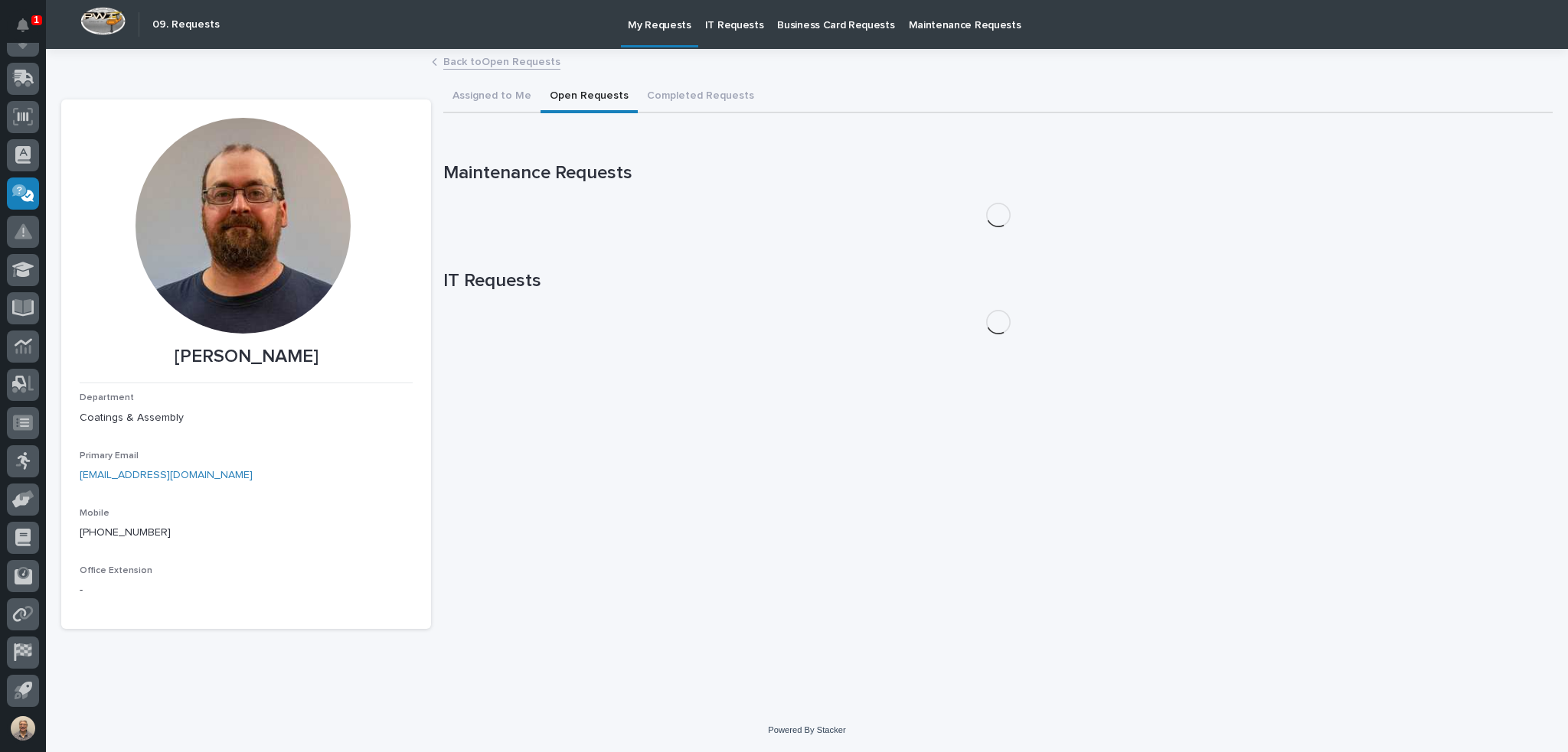
click at [573, 97] on button "Open Requests" at bounding box center [589, 97] width 98 height 32
click at [681, 93] on button "Completed Requests" at bounding box center [700, 97] width 125 height 32
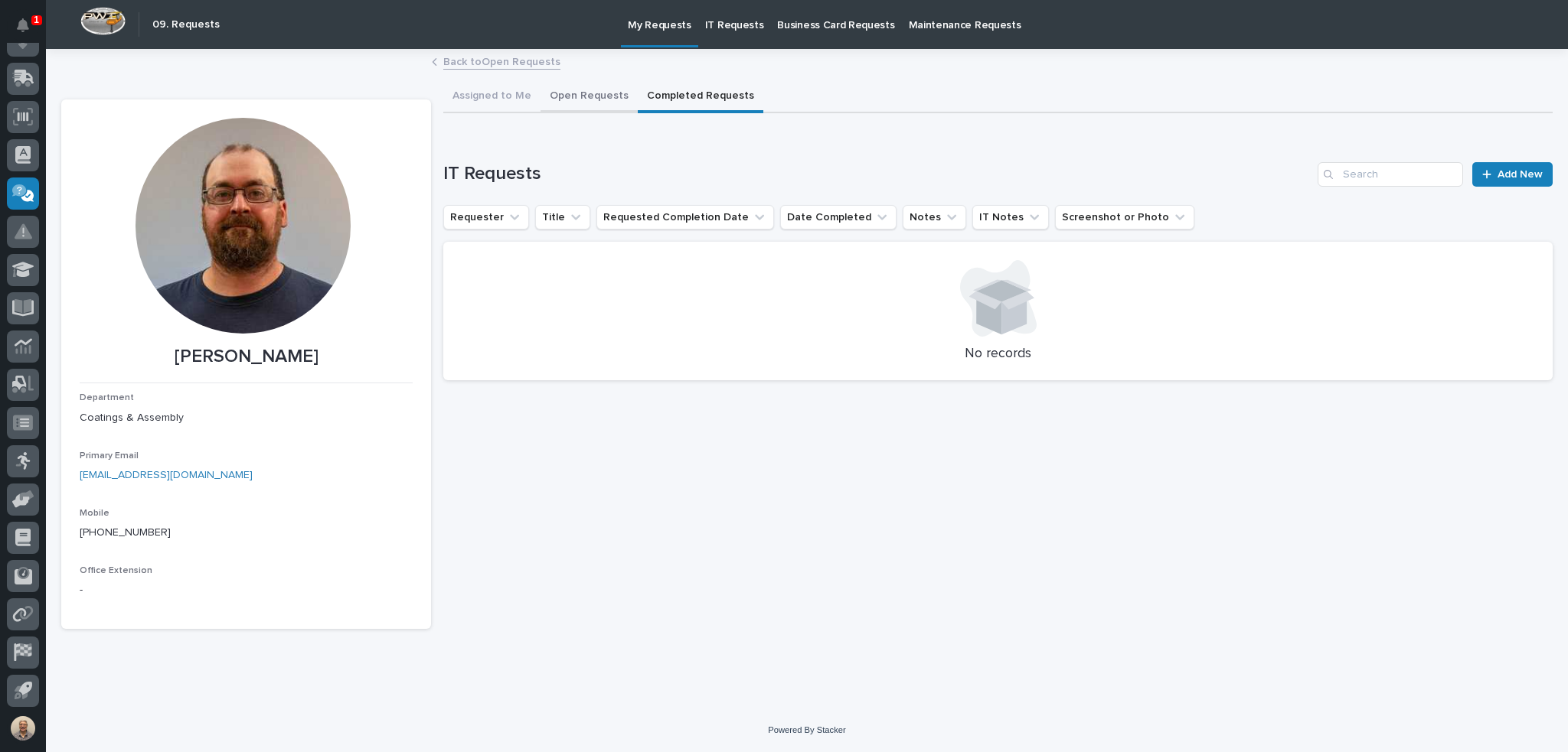
click at [569, 96] on button "Open Requests" at bounding box center [589, 97] width 98 height 32
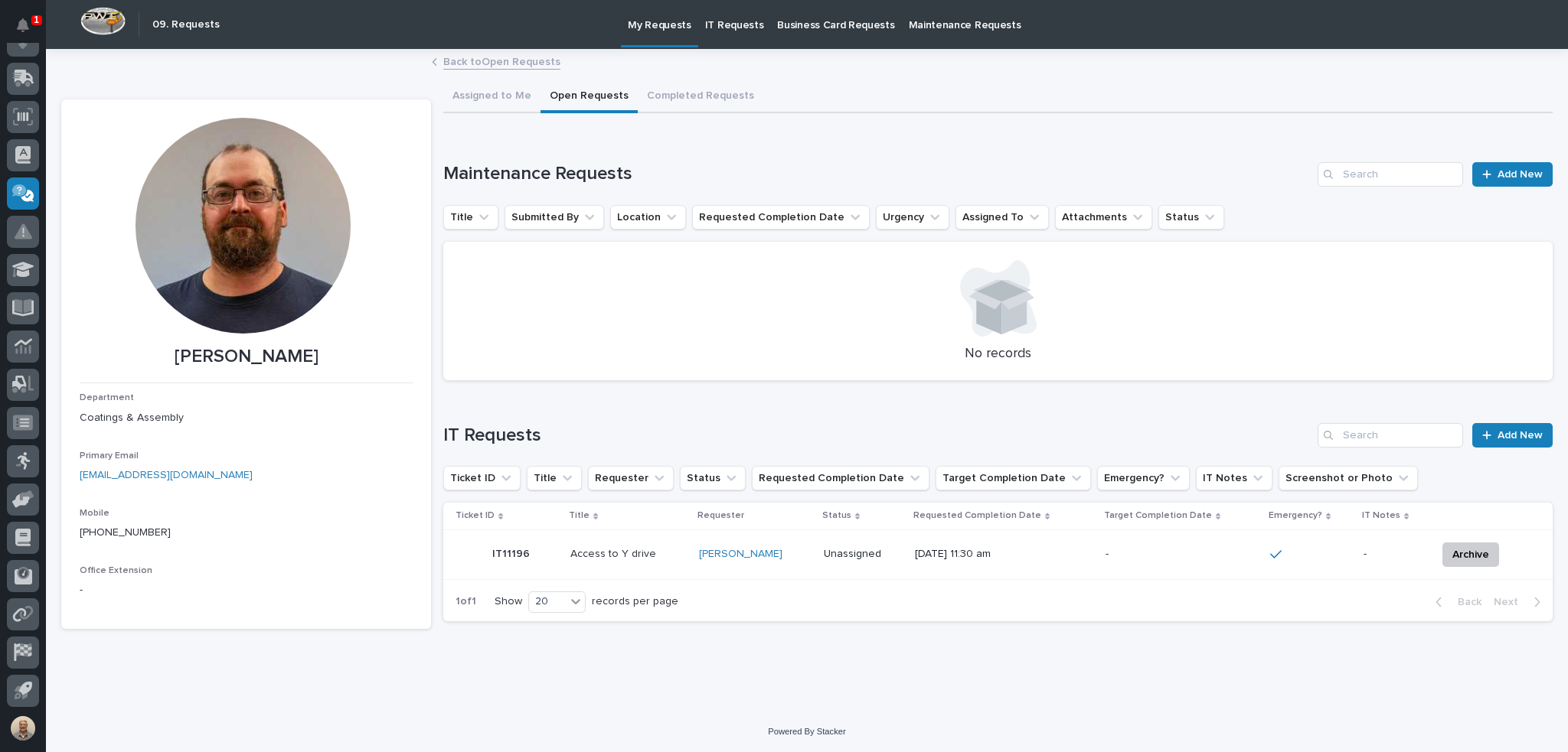
click at [490, 550] on div "IT11196 IT11196" at bounding box center [506, 555] width 103 height 30
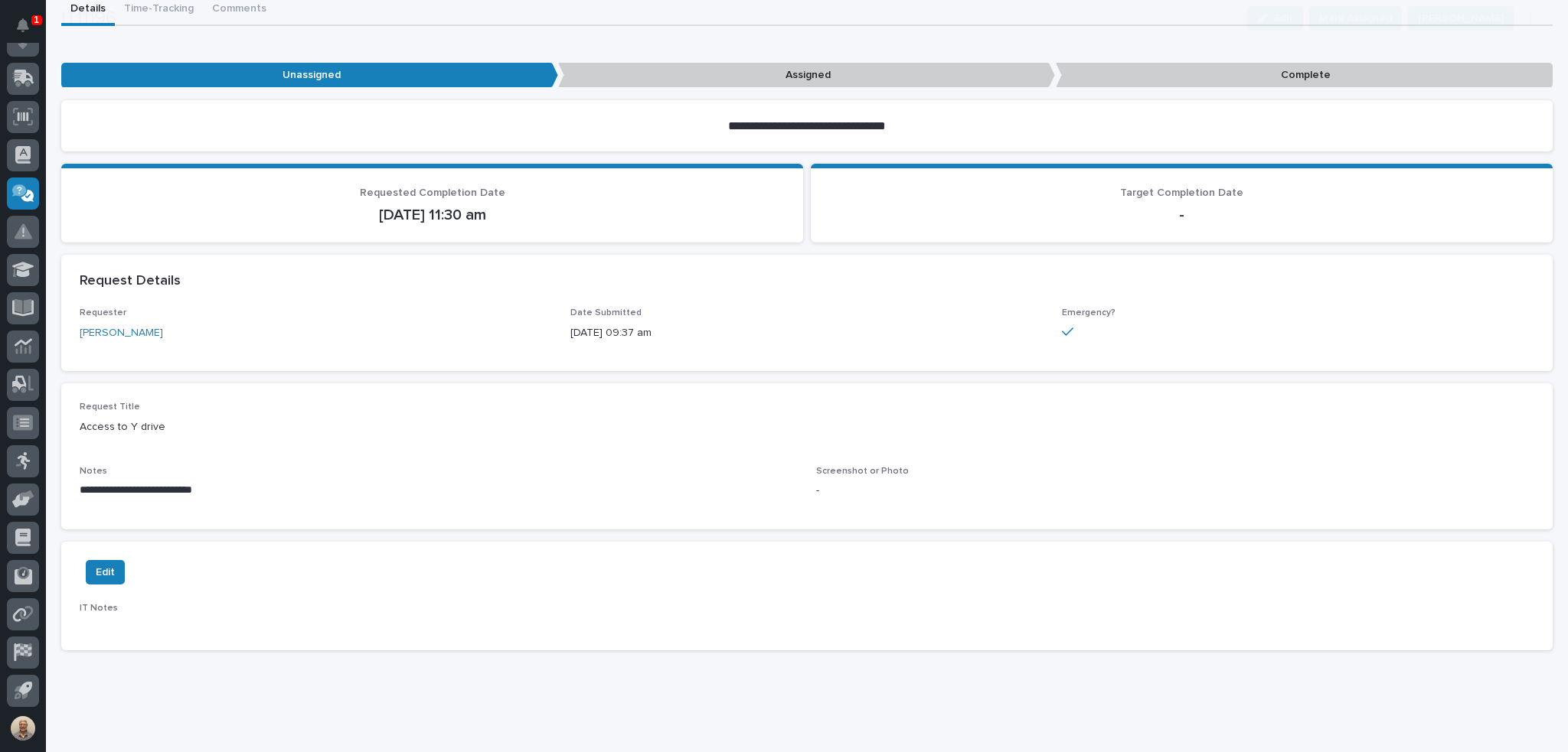
scroll to position [214, 0]
